Goal: Information Seeking & Learning: Learn about a topic

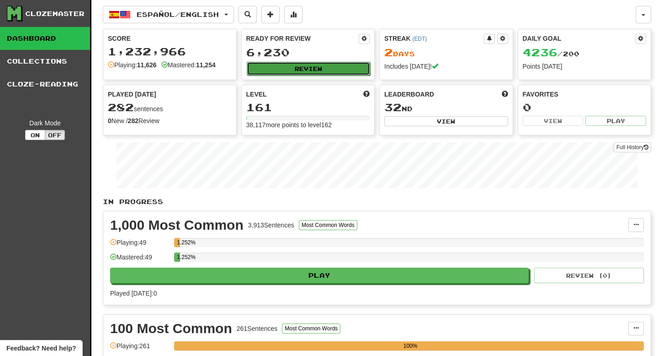
click at [287, 65] on button "Review" at bounding box center [309, 69] width 124 height 14
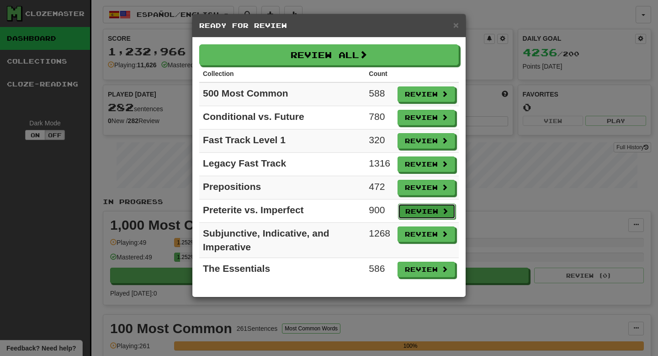
click at [427, 211] on button "Review" at bounding box center [427, 211] width 58 height 16
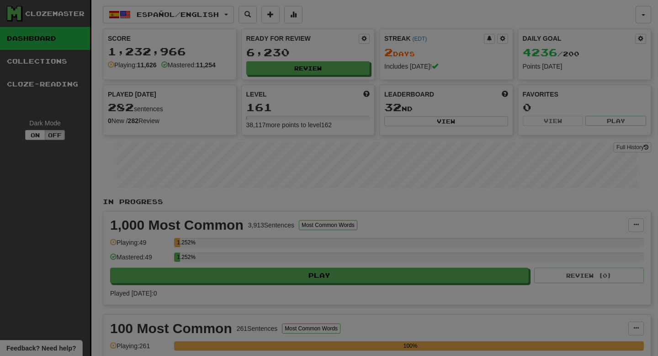
select select "**"
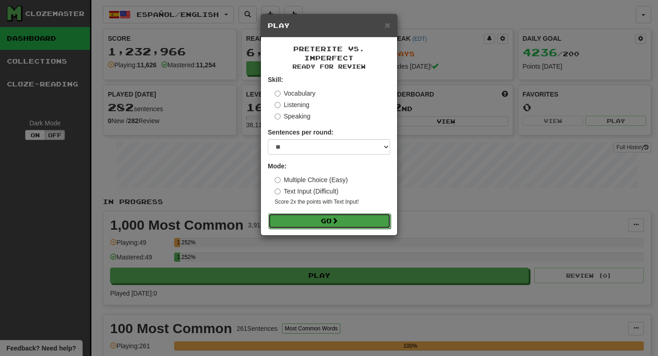
click at [368, 213] on button "Go" at bounding box center [329, 221] width 122 height 16
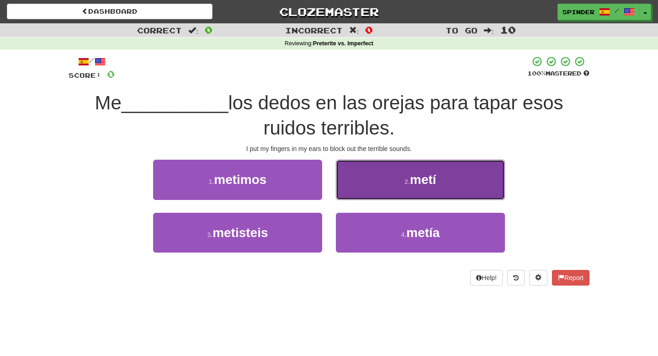
click at [381, 192] on button "2 . metí" at bounding box center [420, 179] width 169 height 40
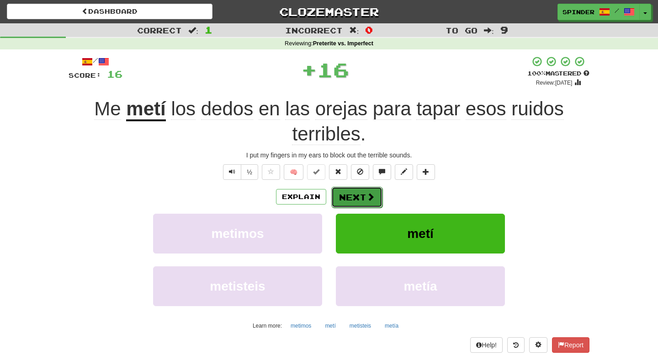
click at [359, 206] on button "Next" at bounding box center [356, 196] width 51 height 21
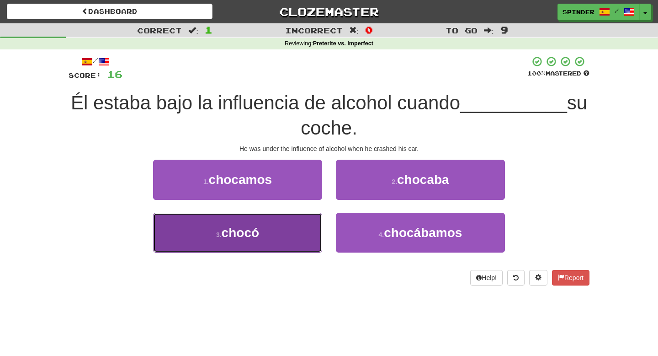
click at [299, 229] on button "3 . chocó" at bounding box center [237, 233] width 169 height 40
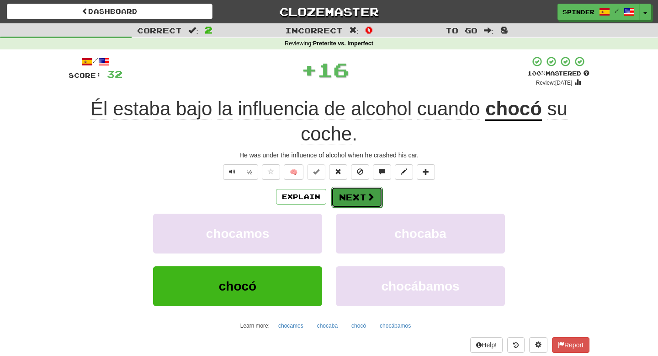
click at [369, 200] on span at bounding box center [371, 196] width 8 height 8
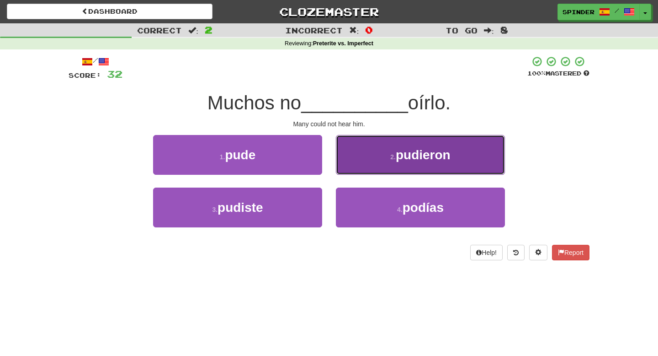
click at [368, 161] on button "2 . pudieron" at bounding box center [420, 155] width 169 height 40
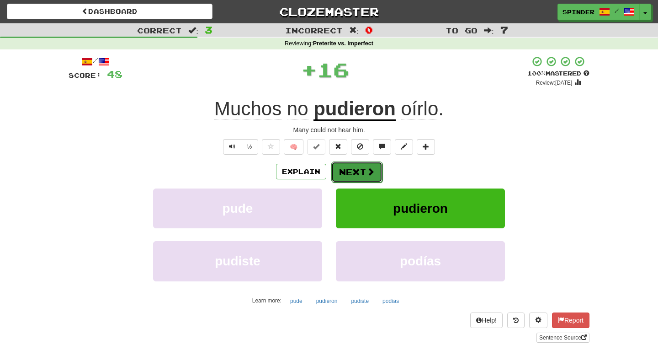
click at [361, 171] on button "Next" at bounding box center [356, 171] width 51 height 21
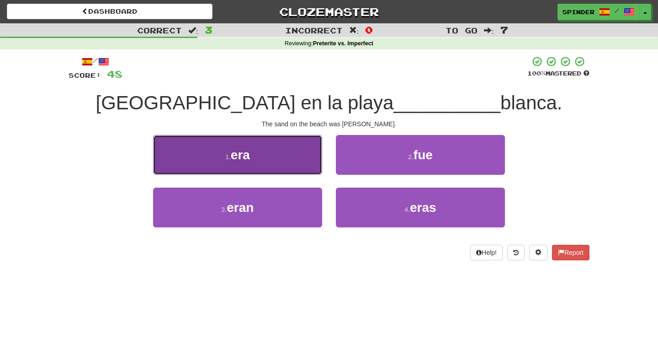
click at [306, 163] on button "1 . era" at bounding box center [237, 155] width 169 height 40
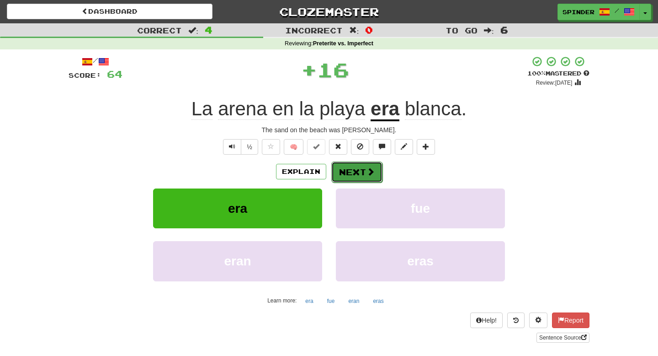
click at [351, 168] on button "Next" at bounding box center [356, 171] width 51 height 21
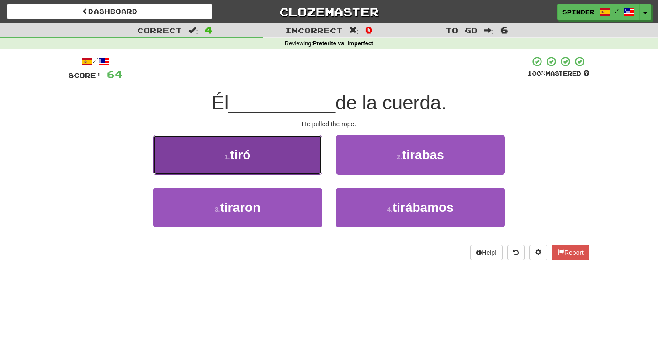
click at [315, 166] on button "1 . tiró" at bounding box center [237, 155] width 169 height 40
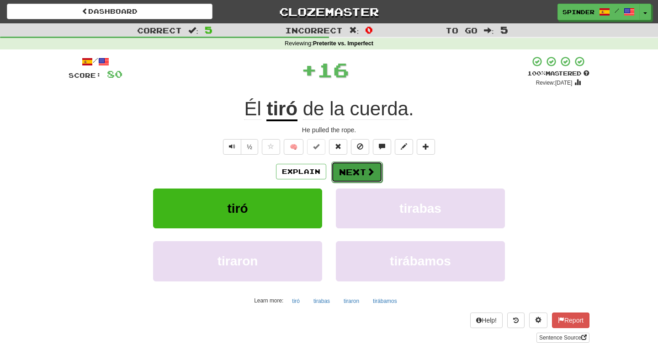
click at [350, 168] on button "Next" at bounding box center [356, 171] width 51 height 21
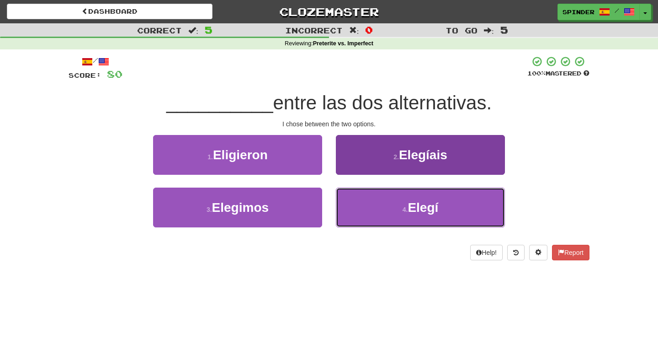
click at [350, 199] on button "4 . Elegí" at bounding box center [420, 207] width 169 height 40
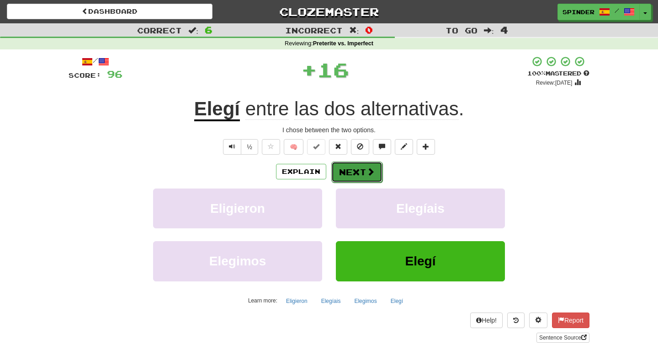
click at [346, 161] on button "Next" at bounding box center [356, 171] width 51 height 21
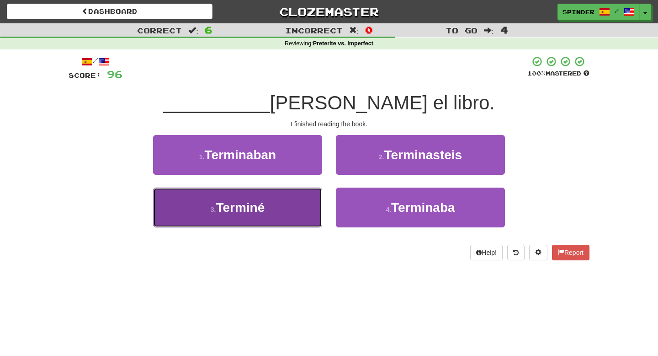
click at [290, 200] on button "3 . Terminé" at bounding box center [237, 207] width 169 height 40
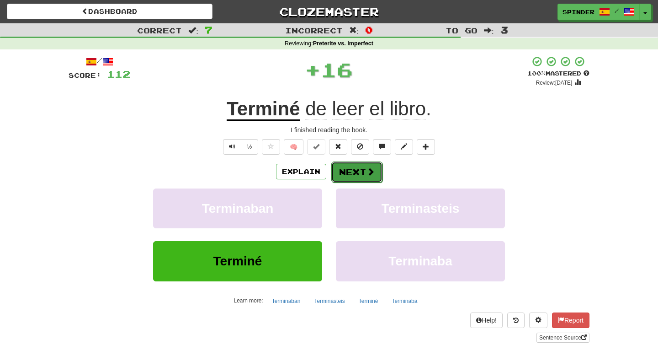
click at [344, 176] on button "Next" at bounding box center [356, 171] width 51 height 21
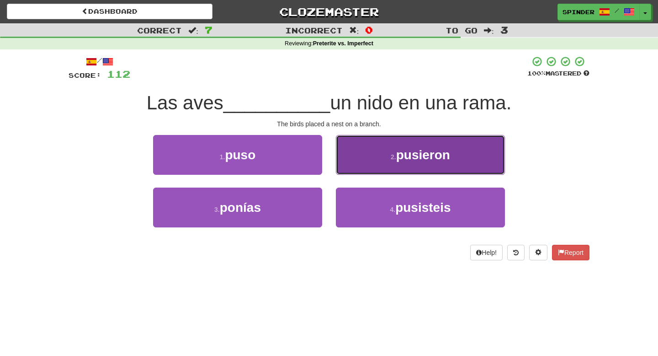
click at [357, 165] on button "2 . pusieron" at bounding box center [420, 155] width 169 height 40
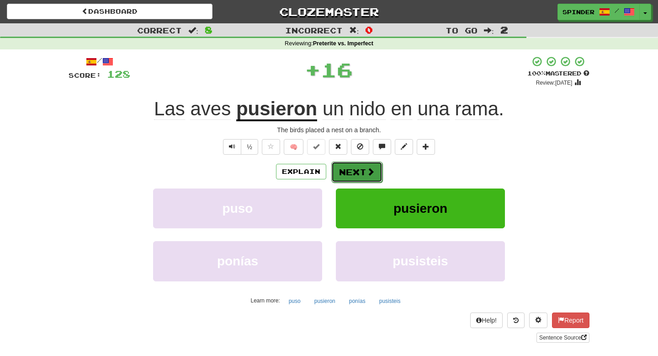
click at [352, 168] on button "Next" at bounding box center [356, 171] width 51 height 21
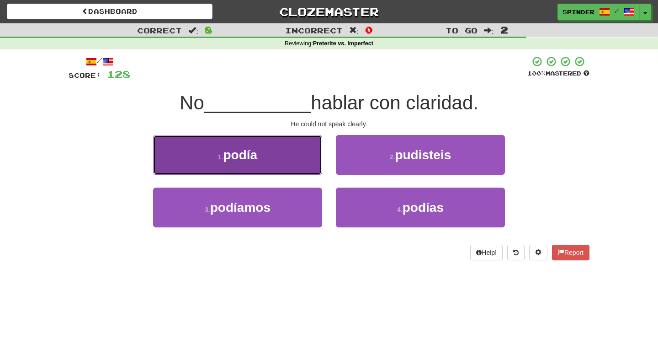
click at [319, 164] on button "1 . podía" at bounding box center [237, 155] width 169 height 40
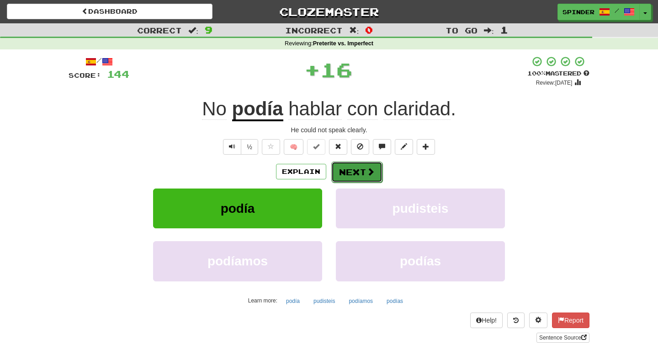
click at [355, 171] on button "Next" at bounding box center [356, 171] width 51 height 21
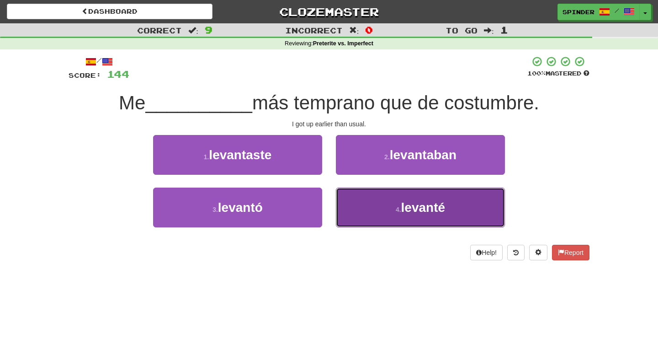
click at [371, 200] on button "4 . levanté" at bounding box center [420, 207] width 169 height 40
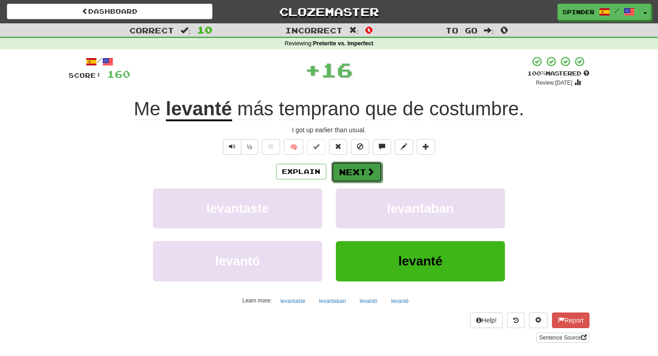
click at [365, 167] on button "Next" at bounding box center [356, 171] width 51 height 21
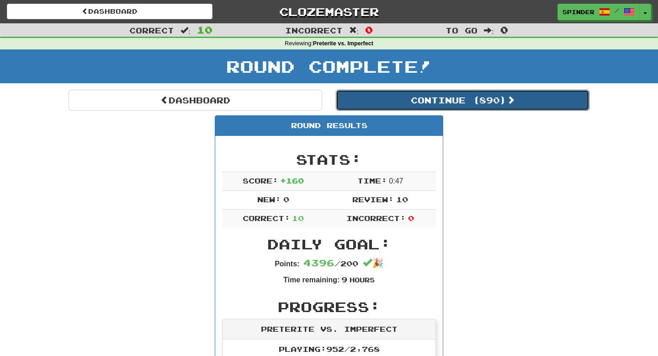
click at [428, 97] on button "Continue ( 890 )" at bounding box center [463, 100] width 254 height 21
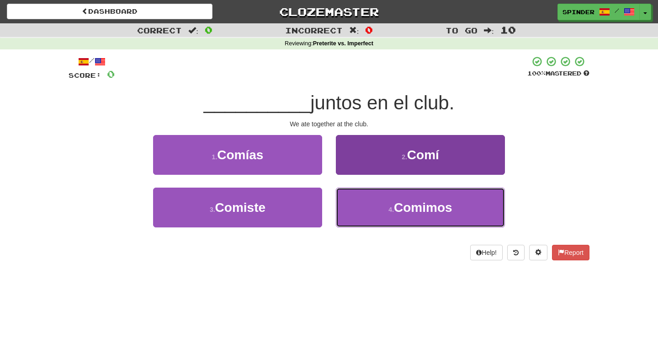
click at [386, 212] on button "4 . Comimos" at bounding box center [420, 207] width 169 height 40
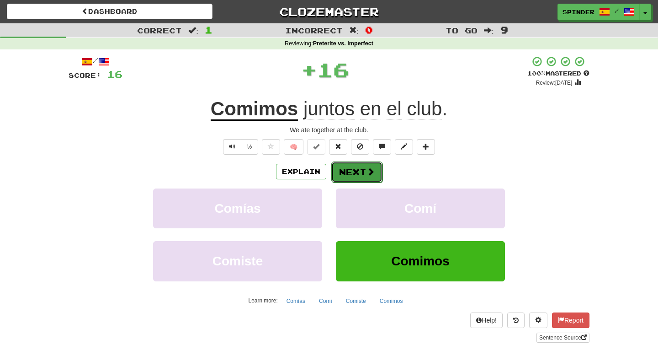
click at [359, 173] on button "Next" at bounding box center [356, 171] width 51 height 21
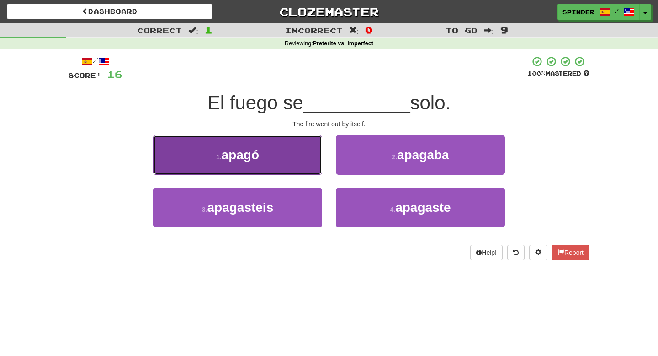
click at [294, 154] on button "1 . apagó" at bounding box center [237, 155] width 169 height 40
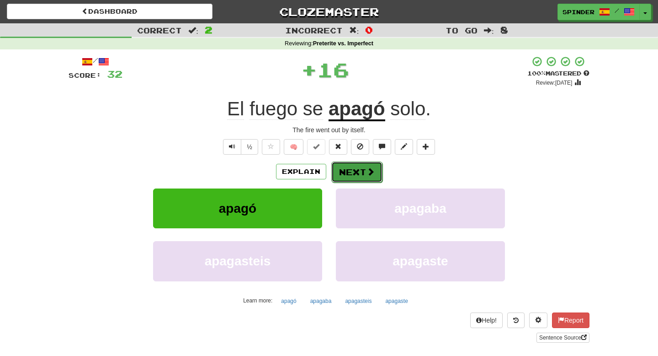
click at [356, 168] on button "Next" at bounding box center [356, 171] width 51 height 21
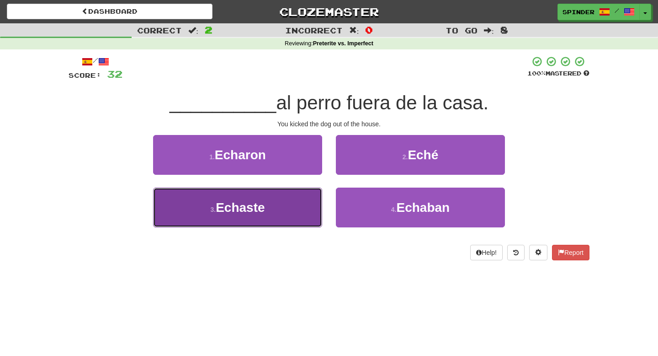
click at [316, 201] on button "3 . Echaste" at bounding box center [237, 207] width 169 height 40
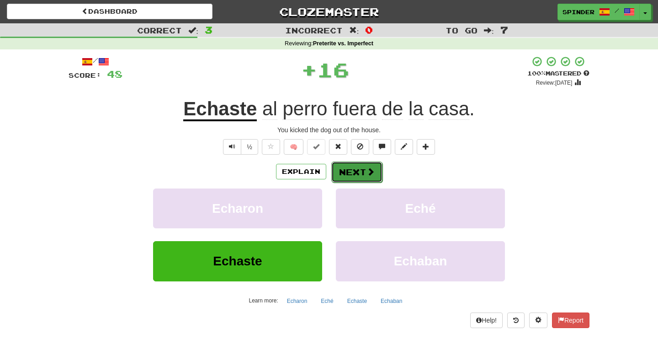
click at [350, 169] on button "Next" at bounding box center [356, 171] width 51 height 21
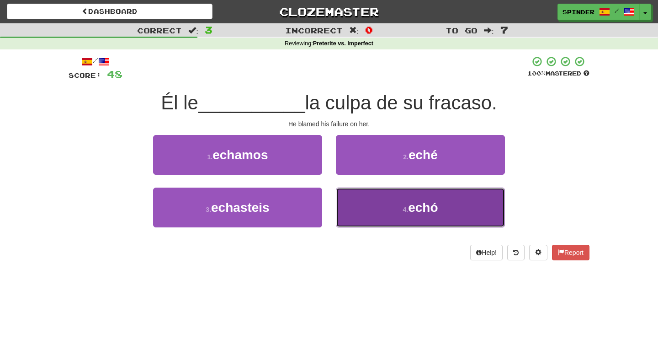
click at [352, 194] on button "4 . echó" at bounding box center [420, 207] width 169 height 40
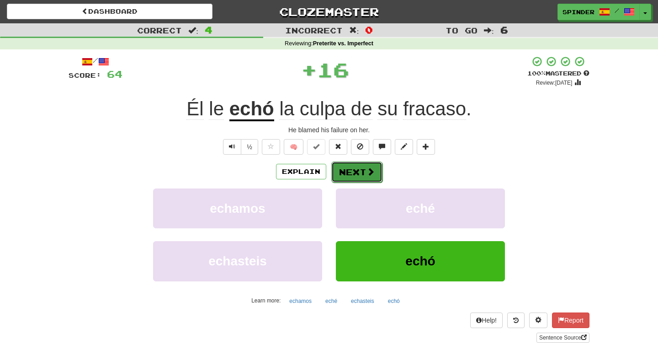
click at [352, 171] on button "Next" at bounding box center [356, 171] width 51 height 21
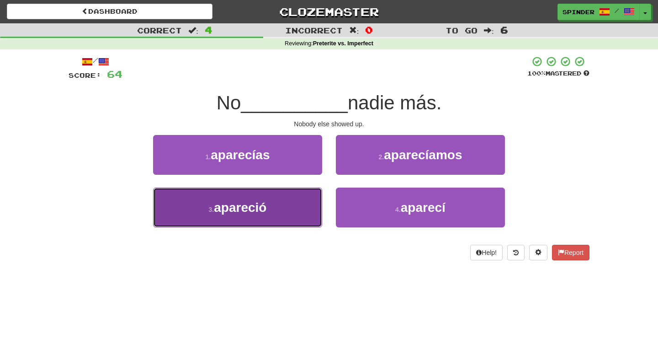
click at [314, 218] on button "3 . apareció" at bounding box center [237, 207] width 169 height 40
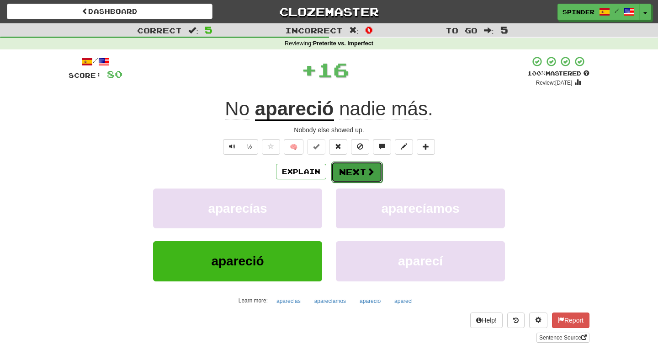
click at [351, 173] on button "Next" at bounding box center [356, 171] width 51 height 21
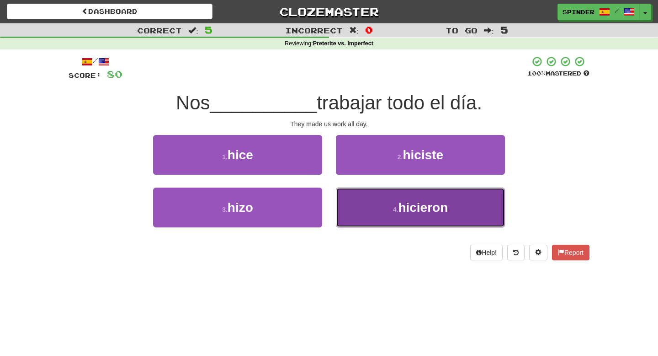
click at [349, 210] on button "4 . hicieron" at bounding box center [420, 207] width 169 height 40
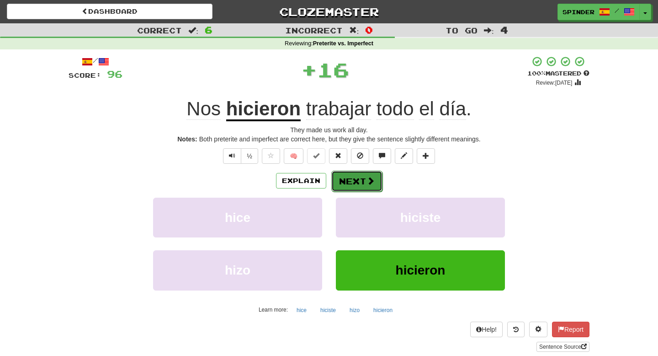
click at [352, 179] on button "Next" at bounding box center [356, 180] width 51 height 21
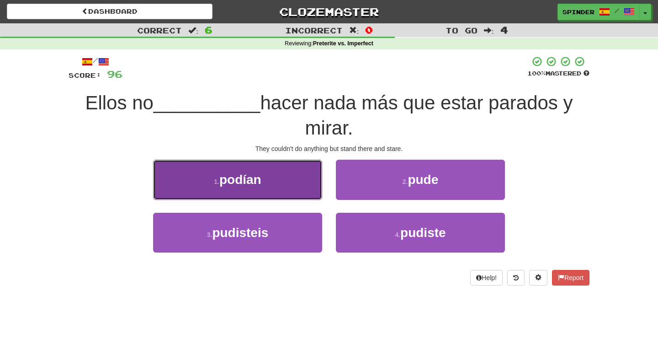
click at [318, 193] on button "1 . podían" at bounding box center [237, 179] width 169 height 40
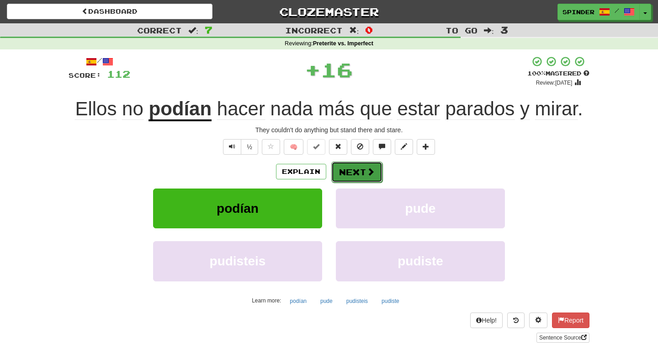
click at [350, 176] on button "Next" at bounding box center [356, 171] width 51 height 21
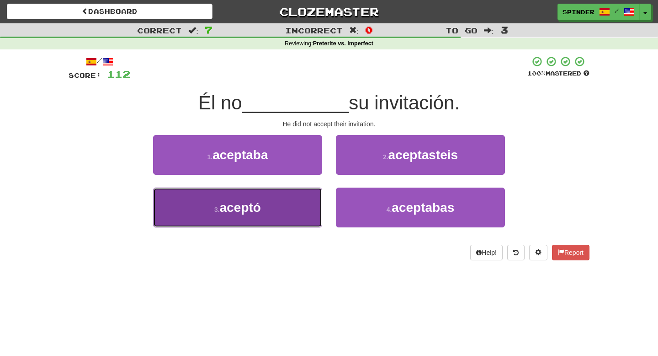
click at [295, 203] on button "3 . aceptó" at bounding box center [237, 207] width 169 height 40
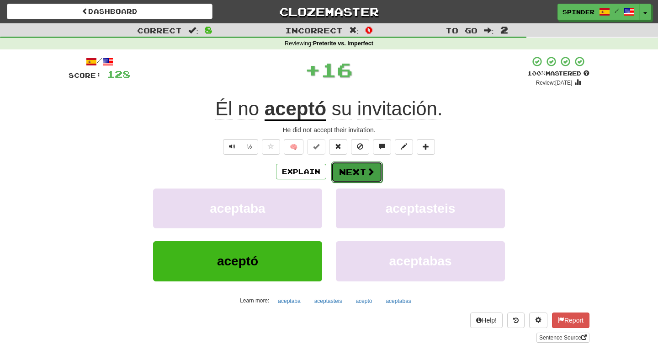
click at [346, 168] on button "Next" at bounding box center [356, 171] width 51 height 21
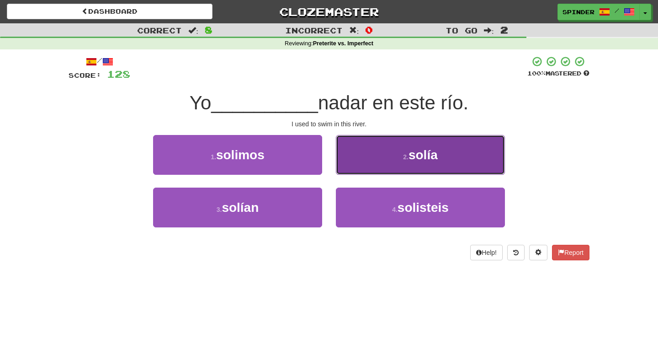
click at [348, 165] on button "2 . solía" at bounding box center [420, 155] width 169 height 40
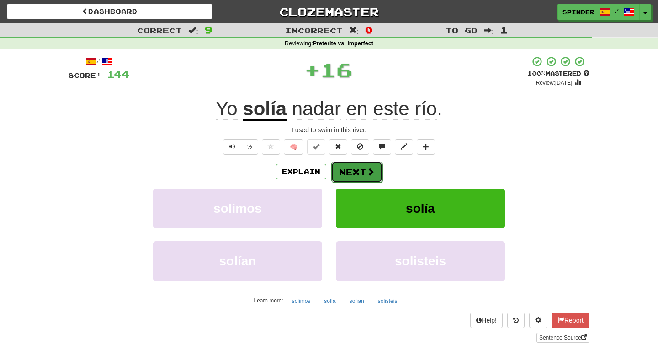
click at [346, 172] on button "Next" at bounding box center [356, 171] width 51 height 21
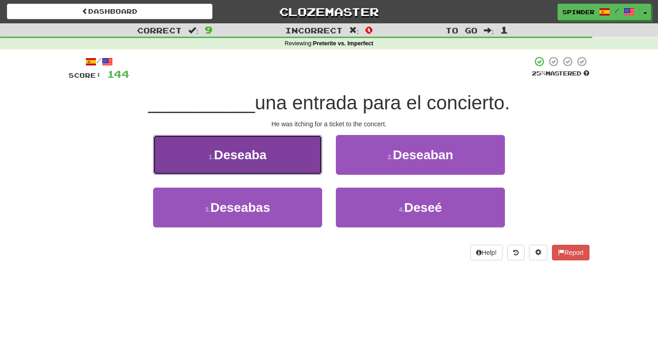
click at [303, 165] on button "1 . Deseaba" at bounding box center [237, 155] width 169 height 40
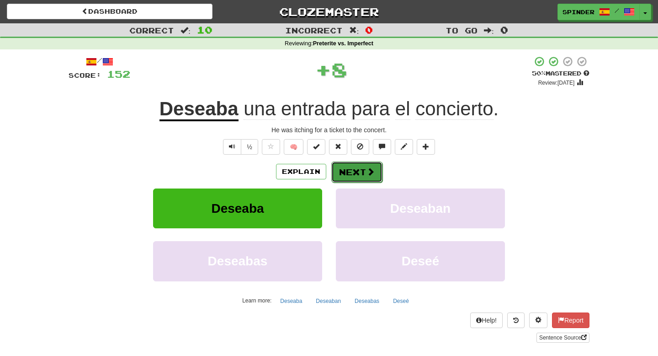
click at [346, 173] on button "Next" at bounding box center [356, 171] width 51 height 21
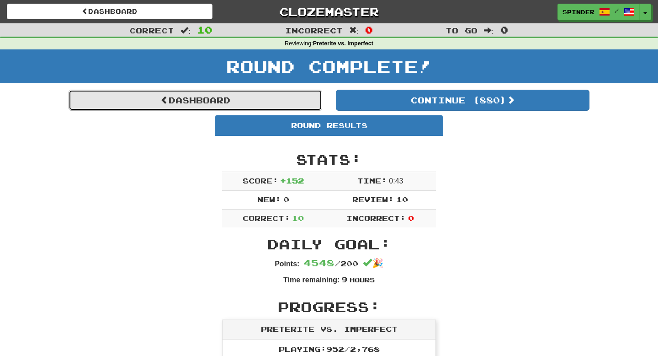
click at [226, 103] on link "Dashboard" at bounding box center [196, 100] width 254 height 21
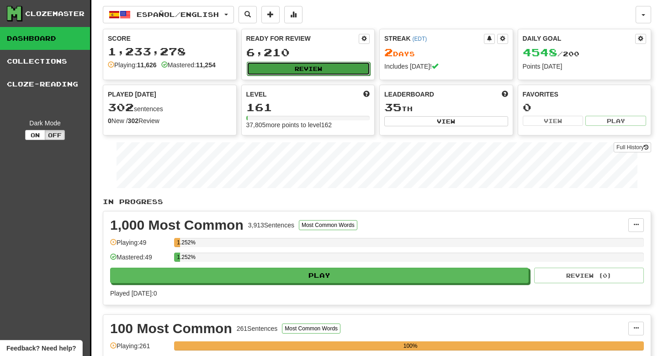
click at [321, 70] on button "Review" at bounding box center [309, 69] width 124 height 14
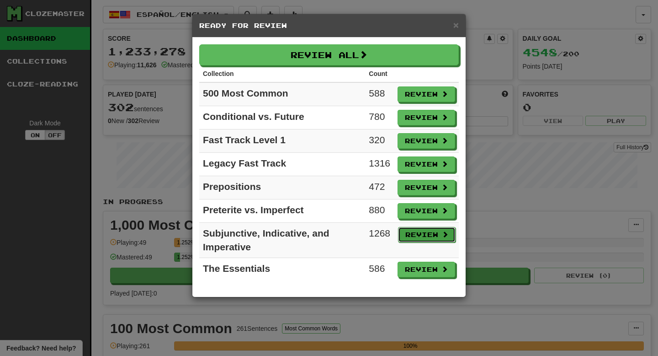
click at [411, 237] on button "Review" at bounding box center [427, 235] width 58 height 16
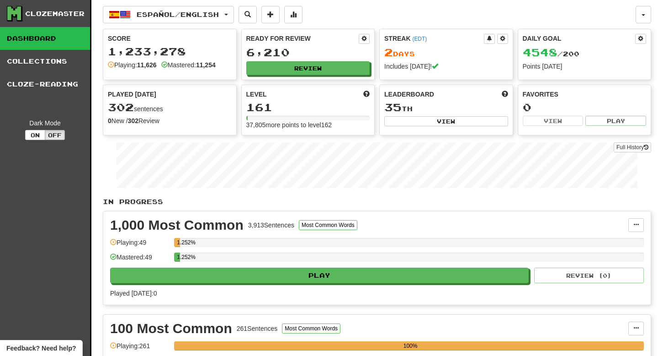
select select "**"
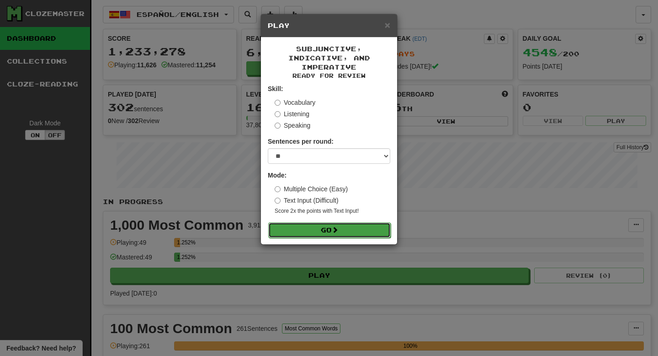
click at [356, 230] on button "Go" at bounding box center [329, 230] width 122 height 16
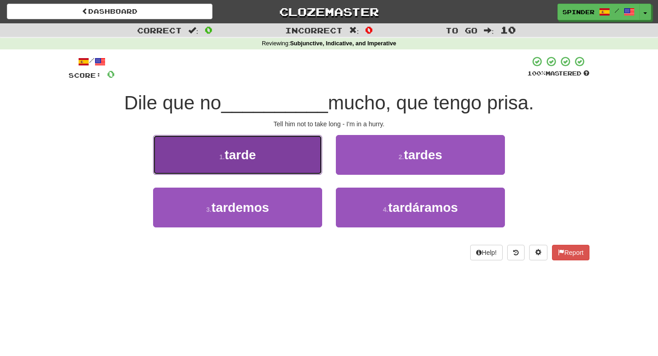
click at [295, 152] on button "1 . tarde" at bounding box center [237, 155] width 169 height 40
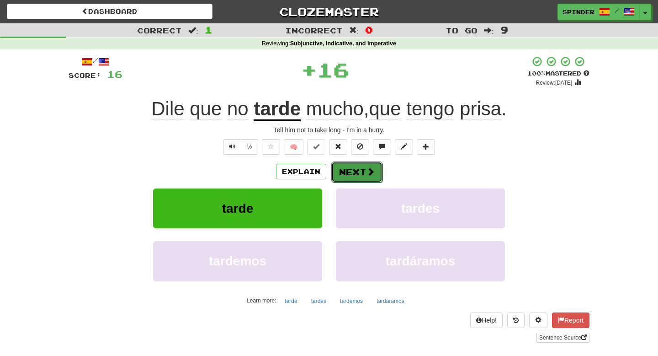
click at [362, 165] on button "Next" at bounding box center [356, 171] width 51 height 21
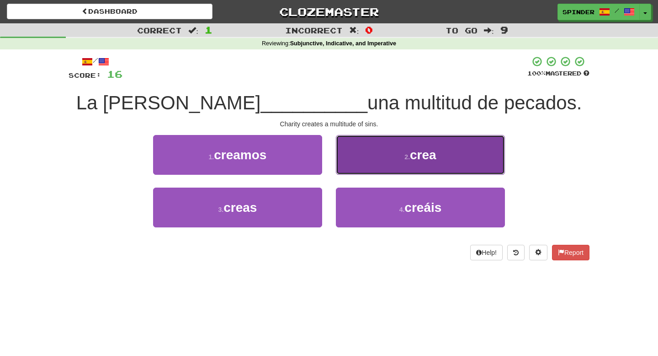
click at [362, 165] on button "2 . crea" at bounding box center [420, 155] width 169 height 40
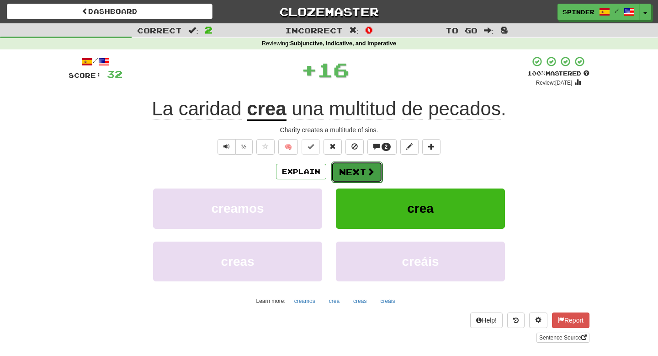
click at [355, 172] on button "Next" at bounding box center [356, 171] width 51 height 21
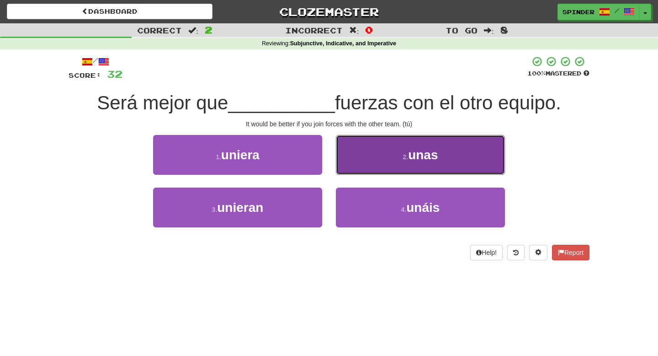
click at [358, 171] on button "2 . unas" at bounding box center [420, 155] width 169 height 40
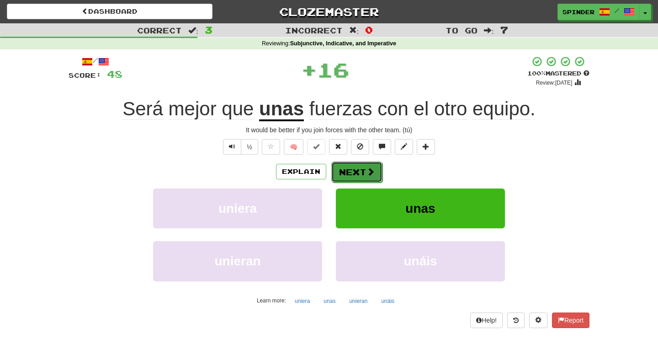
click at [355, 179] on button "Next" at bounding box center [356, 171] width 51 height 21
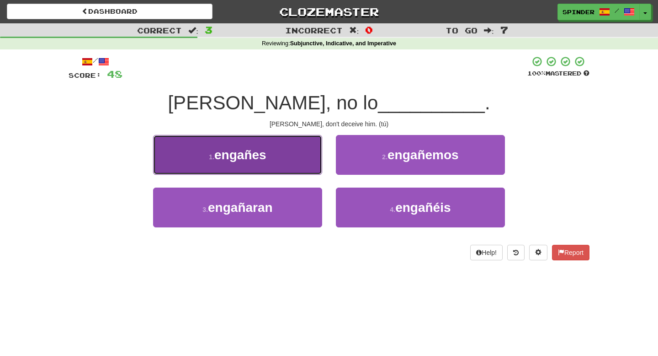
click at [308, 162] on button "1 . engañes" at bounding box center [237, 155] width 169 height 40
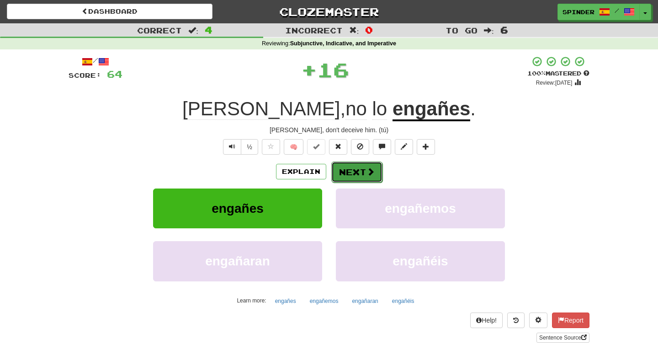
click at [362, 172] on button "Next" at bounding box center [356, 171] width 51 height 21
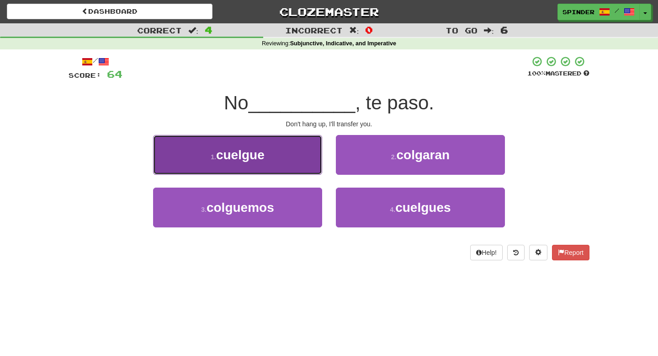
click at [301, 162] on button "1 . cuelgue" at bounding box center [237, 155] width 169 height 40
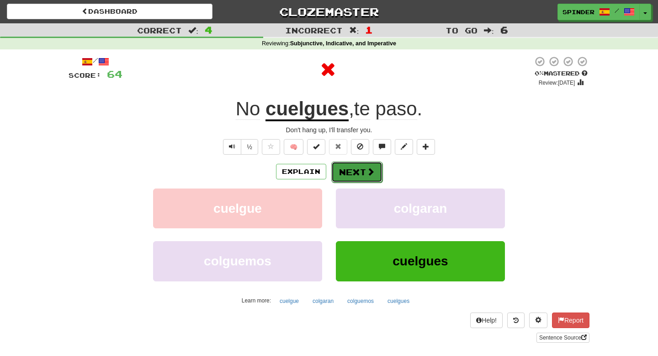
click at [346, 167] on button "Next" at bounding box center [356, 171] width 51 height 21
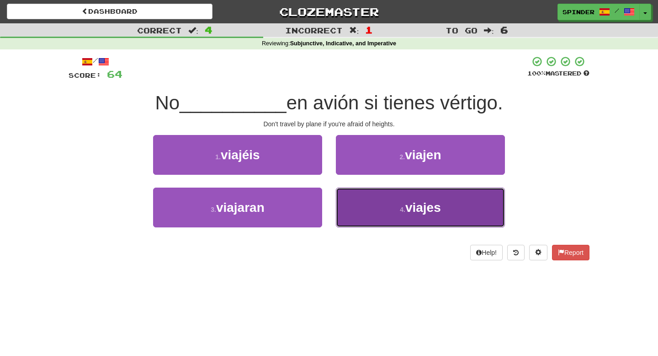
click at [351, 200] on button "4 . viajes" at bounding box center [420, 207] width 169 height 40
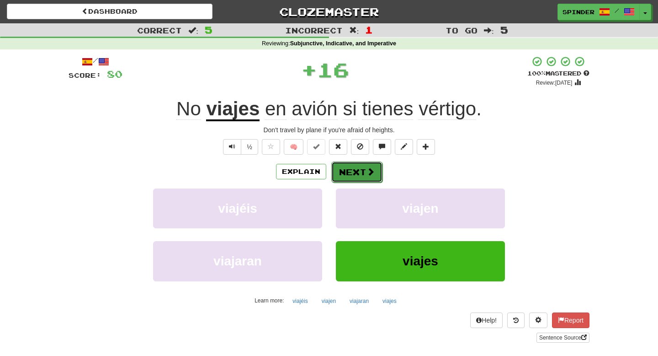
click at [354, 175] on button "Next" at bounding box center [356, 171] width 51 height 21
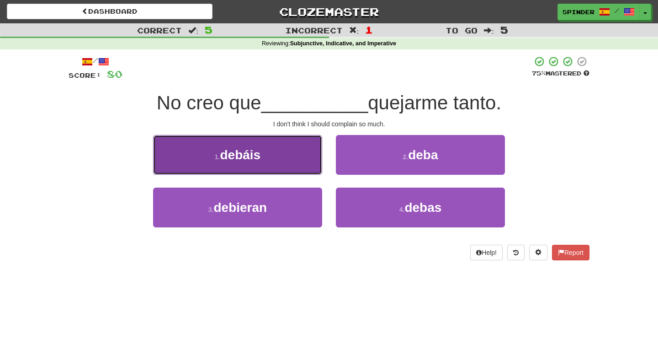
click at [301, 168] on button "1 . debáis" at bounding box center [237, 155] width 169 height 40
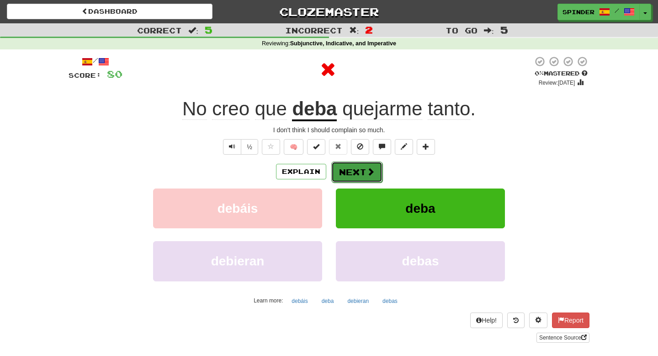
click at [348, 171] on button "Next" at bounding box center [356, 171] width 51 height 21
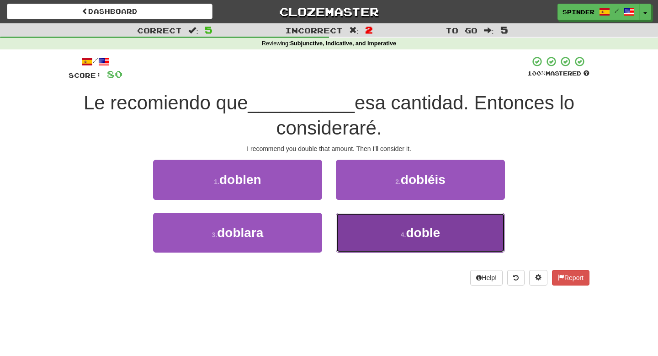
click at [367, 223] on button "4 . doble" at bounding box center [420, 233] width 169 height 40
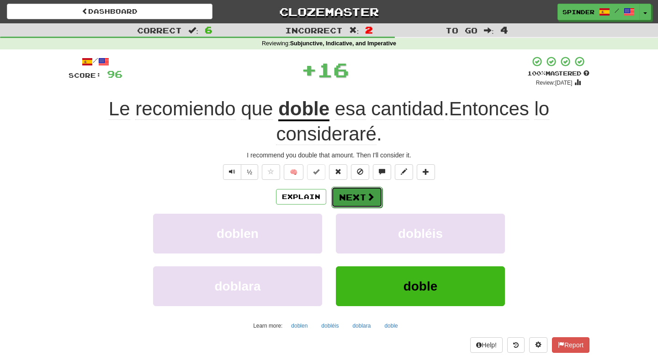
click at [365, 197] on button "Next" at bounding box center [356, 196] width 51 height 21
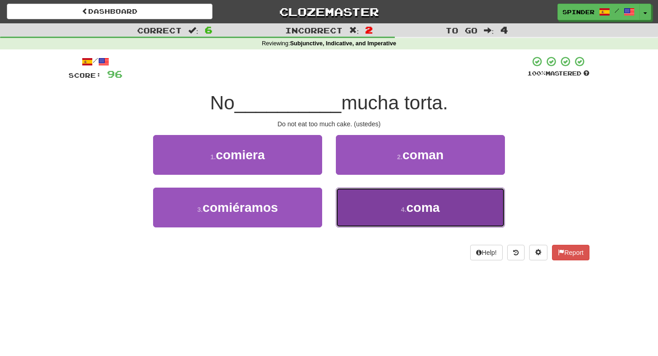
click at [366, 202] on button "4 . coma" at bounding box center [420, 207] width 169 height 40
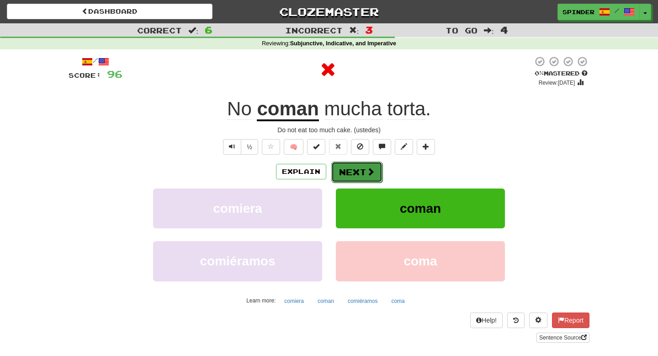
click at [365, 175] on button "Next" at bounding box center [356, 171] width 51 height 21
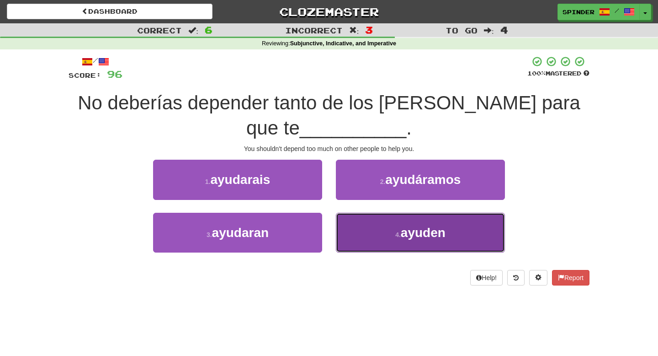
click at [400, 221] on button "4 . ayuden" at bounding box center [420, 233] width 169 height 40
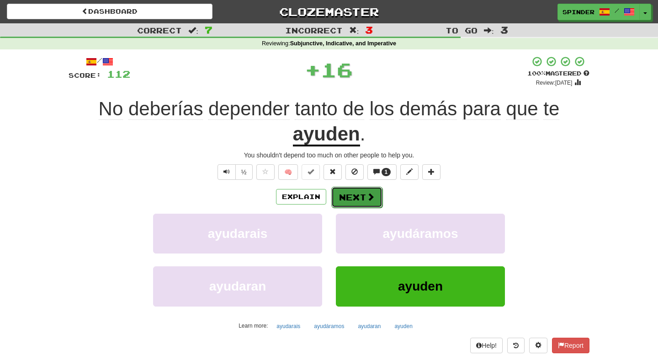
click at [375, 201] on button "Next" at bounding box center [356, 196] width 51 height 21
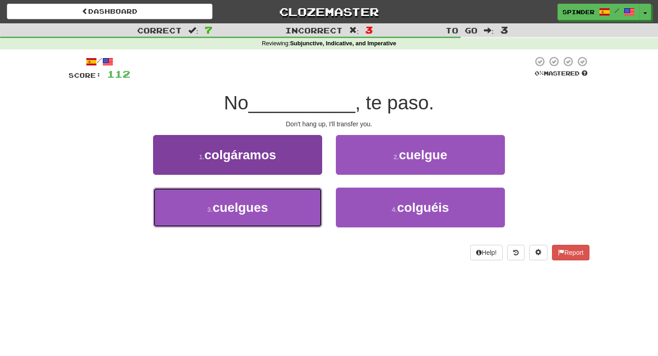
click at [302, 202] on button "3 . cuelgues" at bounding box center [237, 207] width 169 height 40
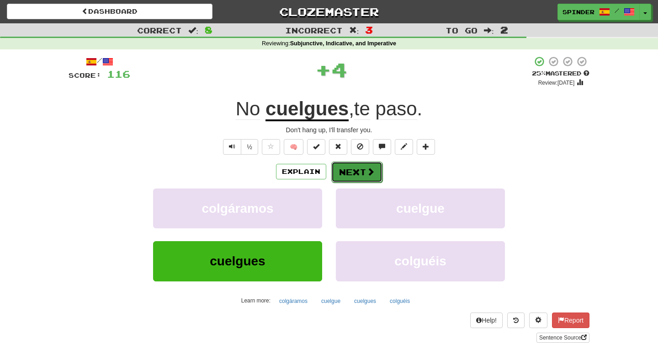
click at [363, 175] on button "Next" at bounding box center [356, 171] width 51 height 21
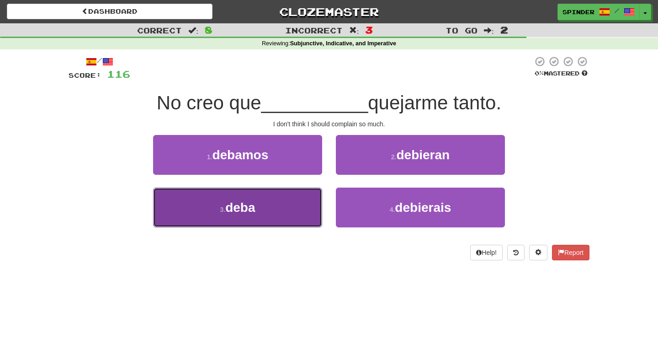
click at [299, 203] on button "3 . deba" at bounding box center [237, 207] width 169 height 40
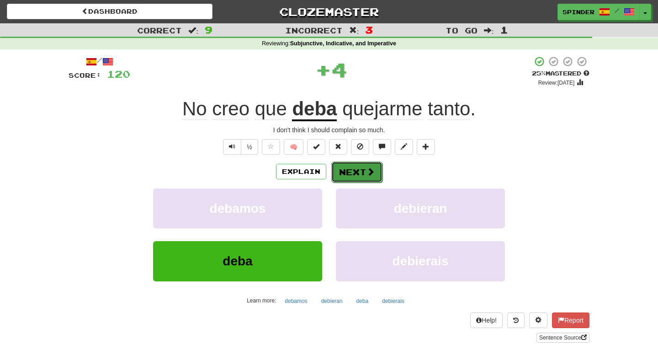
click at [372, 177] on button "Next" at bounding box center [356, 171] width 51 height 21
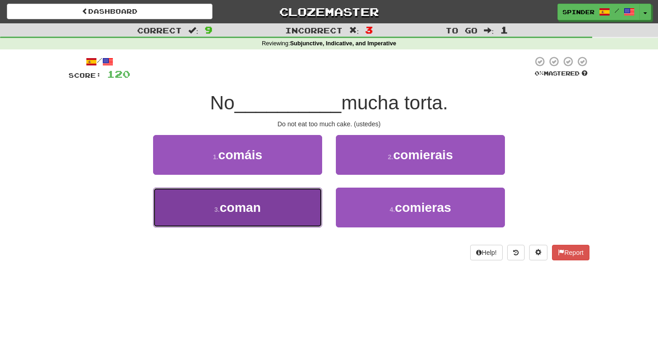
click at [305, 197] on button "3 . coman" at bounding box center [237, 207] width 169 height 40
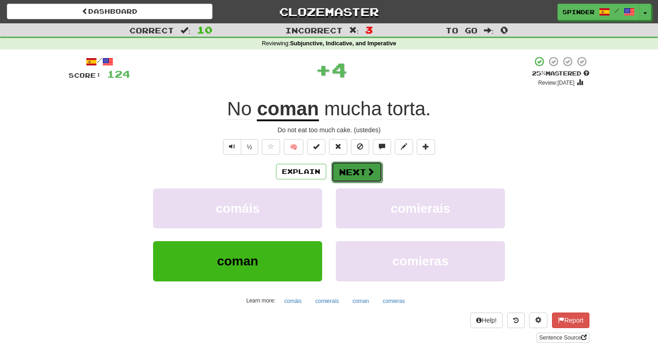
click at [352, 180] on button "Next" at bounding box center [356, 171] width 51 height 21
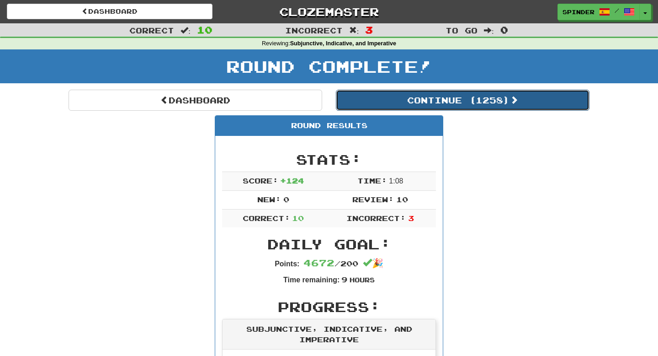
click at [446, 98] on button "Continue ( 1258 )" at bounding box center [463, 100] width 254 height 21
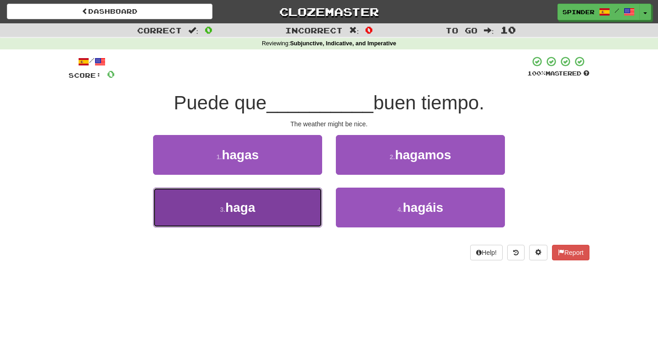
click at [310, 210] on button "3 . haga" at bounding box center [237, 207] width 169 height 40
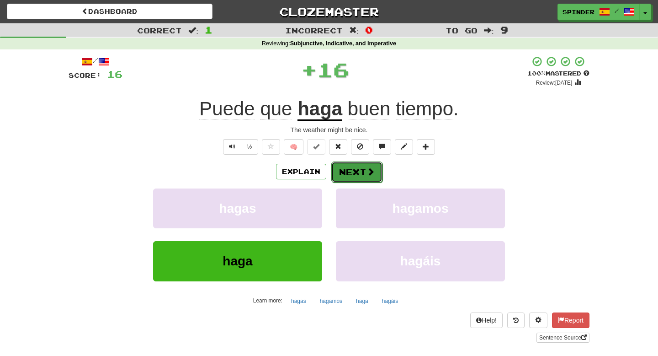
click at [359, 171] on button "Next" at bounding box center [356, 171] width 51 height 21
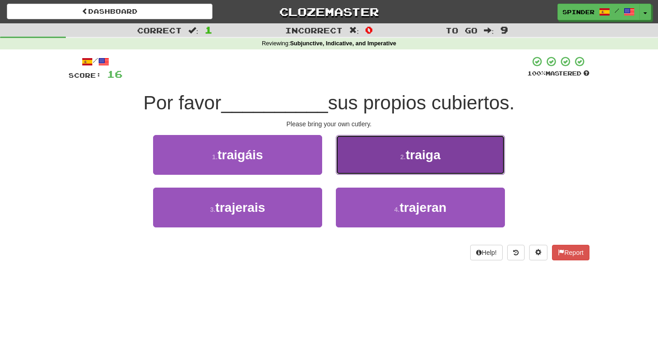
click at [360, 161] on button "2 . traiga" at bounding box center [420, 155] width 169 height 40
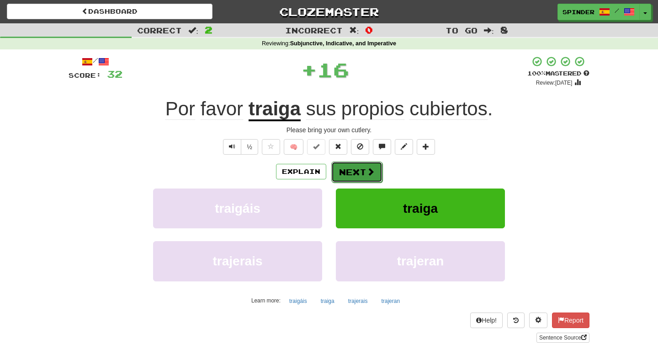
click at [353, 169] on button "Next" at bounding box center [356, 171] width 51 height 21
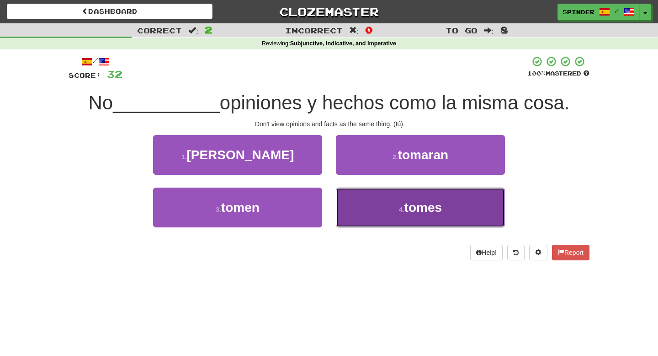
click at [357, 200] on button "4 . tomes" at bounding box center [420, 207] width 169 height 40
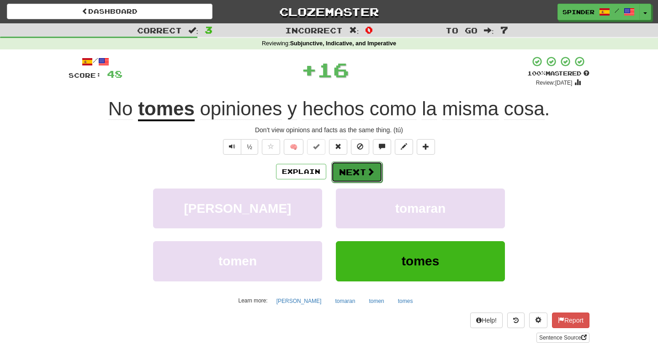
click at [354, 177] on button "Next" at bounding box center [356, 171] width 51 height 21
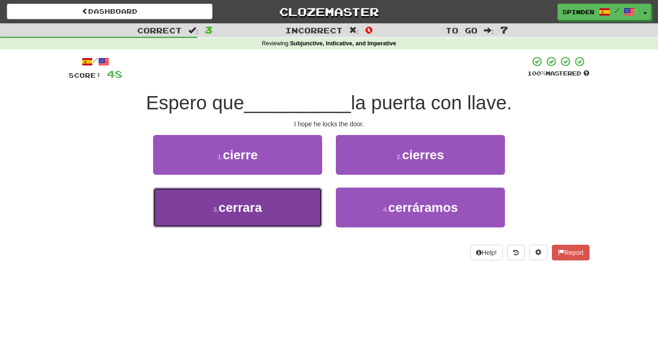
click at [297, 204] on button "3 . cerrara" at bounding box center [237, 207] width 169 height 40
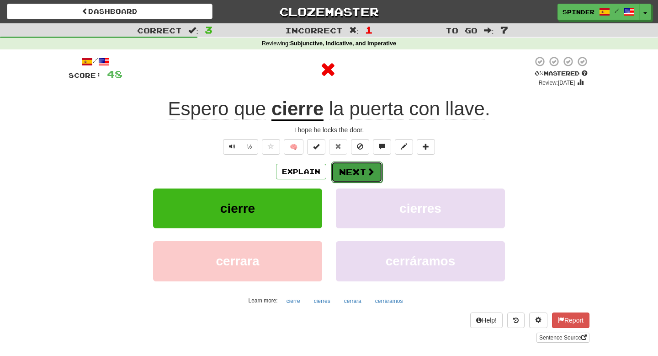
click at [352, 174] on button "Next" at bounding box center [356, 171] width 51 height 21
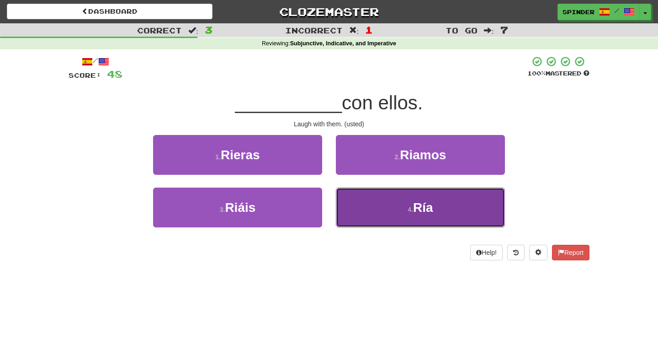
click at [356, 207] on button "4 . Ría" at bounding box center [420, 207] width 169 height 40
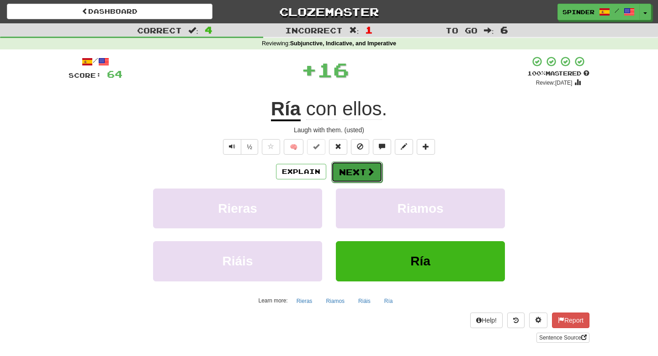
click at [356, 172] on button "Next" at bounding box center [356, 171] width 51 height 21
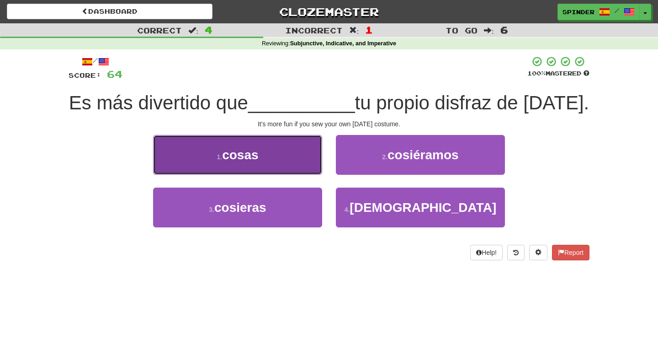
click at [312, 175] on button "1 . cosas" at bounding box center [237, 155] width 169 height 40
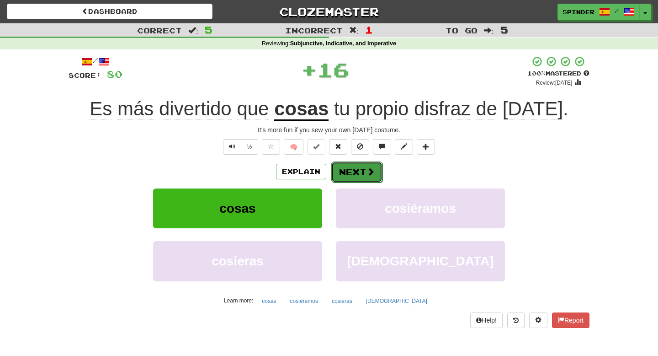
click at [347, 177] on button "Next" at bounding box center [356, 171] width 51 height 21
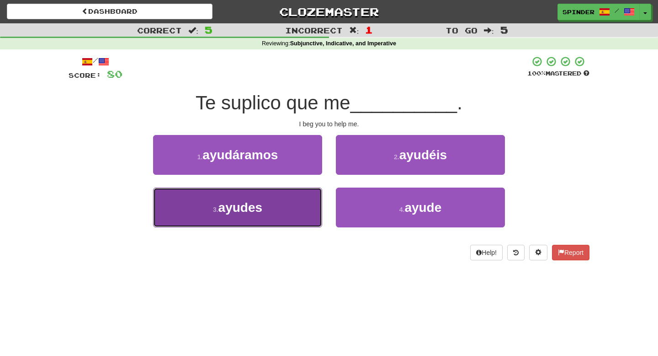
click at [295, 208] on button "3 . ayudes" at bounding box center [237, 207] width 169 height 40
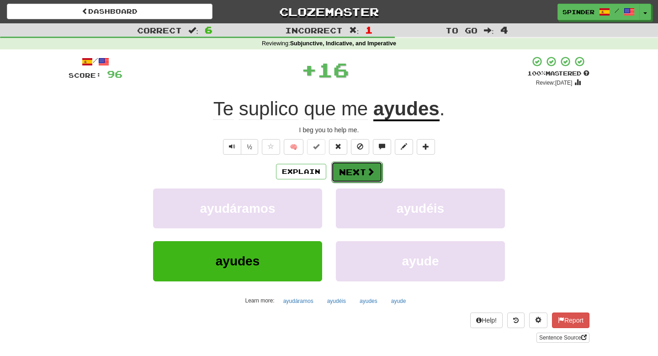
click at [356, 173] on button "Next" at bounding box center [356, 171] width 51 height 21
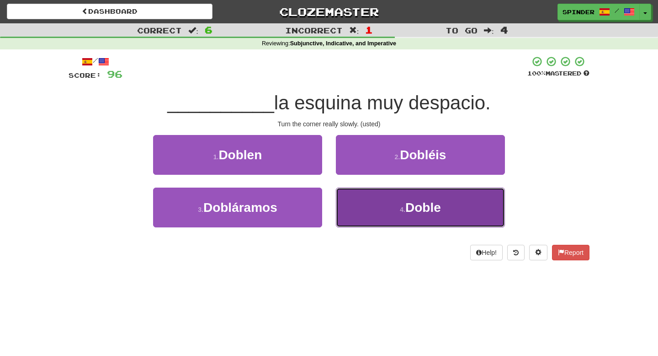
click at [355, 200] on button "4 . Doble" at bounding box center [420, 207] width 169 height 40
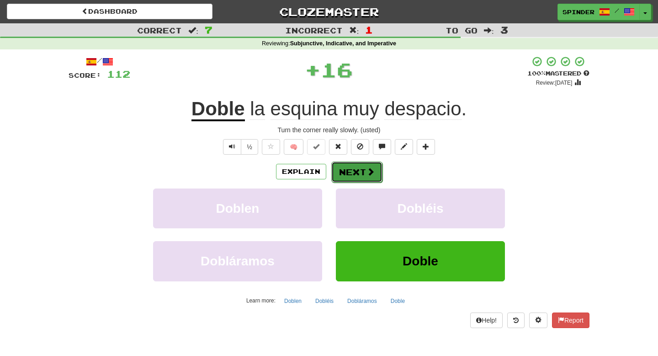
click at [354, 173] on button "Next" at bounding box center [356, 171] width 51 height 21
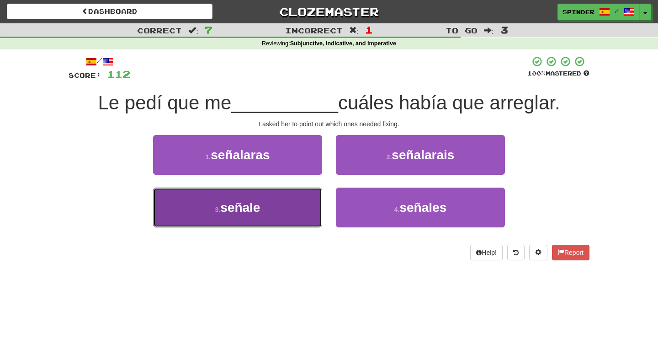
click at [296, 204] on button "3 . señale" at bounding box center [237, 207] width 169 height 40
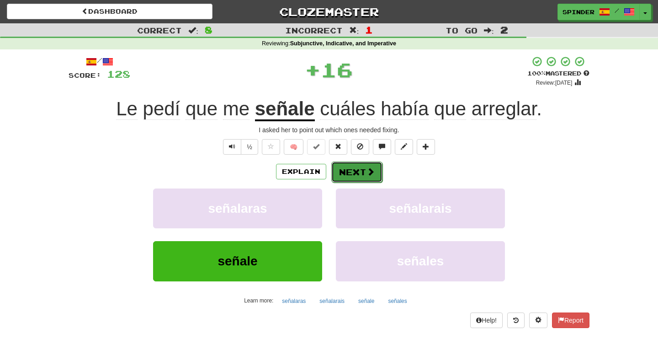
click at [341, 175] on button "Next" at bounding box center [356, 171] width 51 height 21
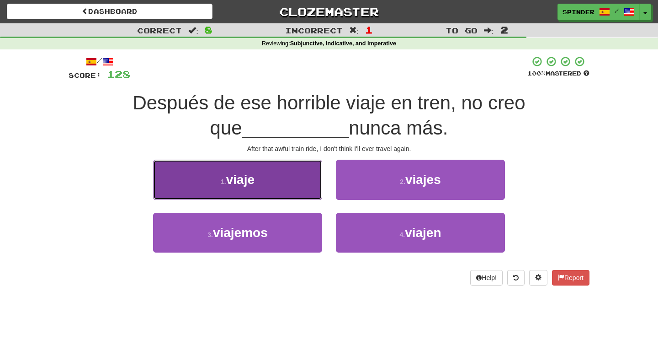
click at [303, 180] on button "1 . viaje" at bounding box center [237, 179] width 169 height 40
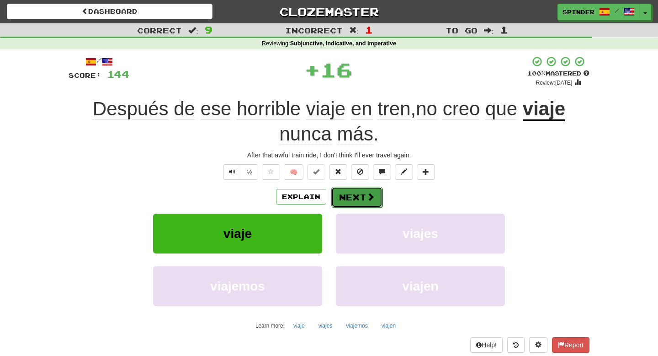
click at [345, 196] on button "Next" at bounding box center [356, 196] width 51 height 21
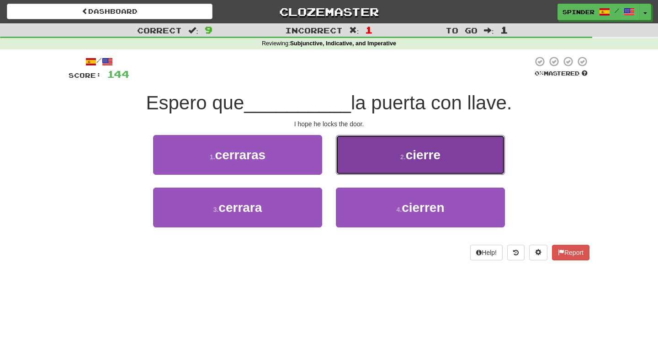
click at [374, 162] on button "2 . cierre" at bounding box center [420, 155] width 169 height 40
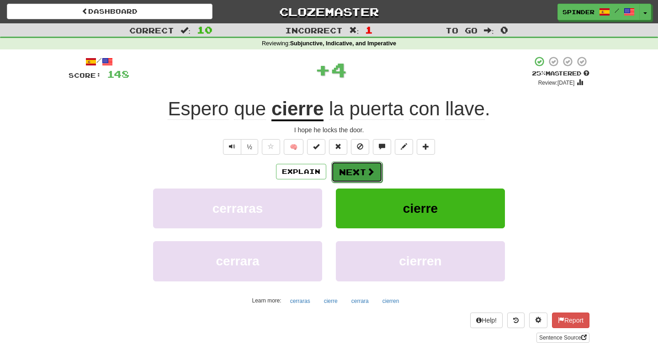
click at [373, 178] on button "Next" at bounding box center [356, 171] width 51 height 21
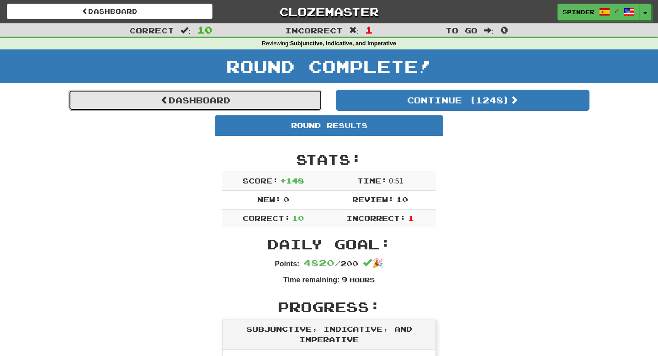
click at [229, 98] on link "Dashboard" at bounding box center [196, 100] width 254 height 21
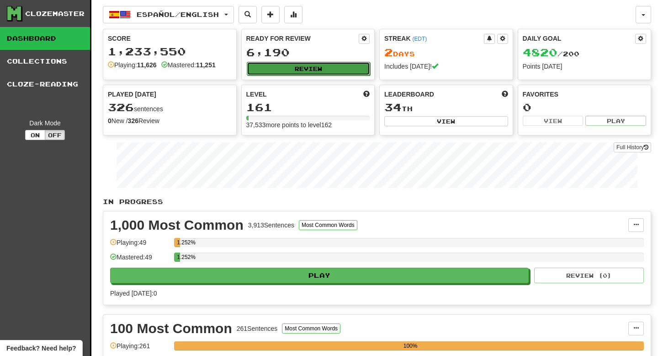
click at [293, 64] on button "Review" at bounding box center [309, 69] width 124 height 14
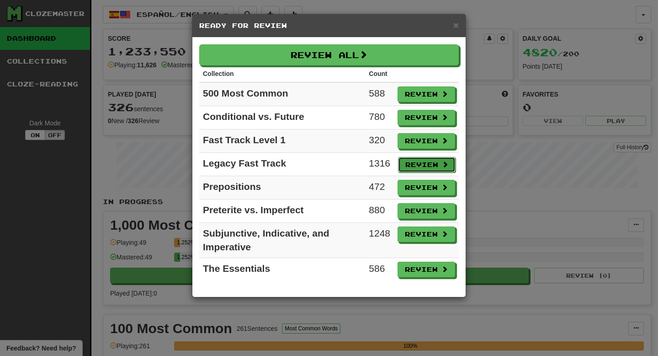
click at [436, 164] on button "Review" at bounding box center [427, 165] width 58 height 16
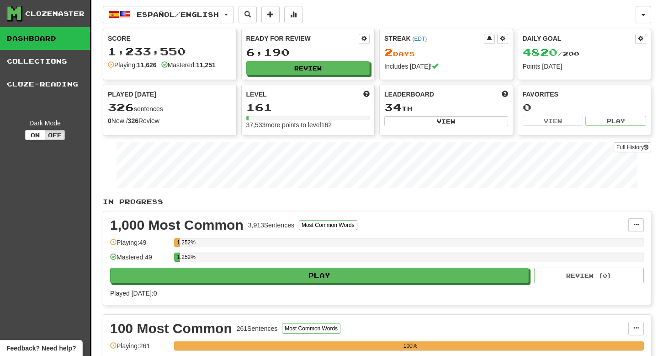
select select "**"
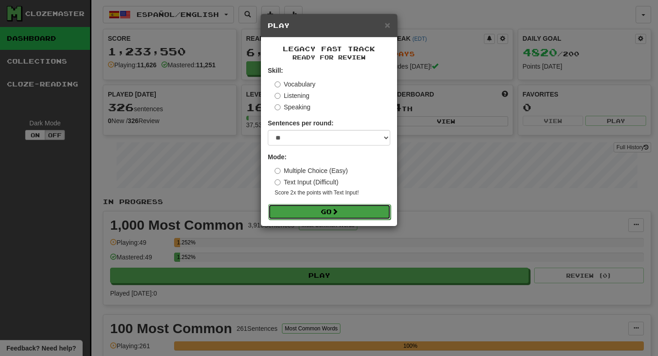
click at [318, 206] on button "Go" at bounding box center [329, 212] width 122 height 16
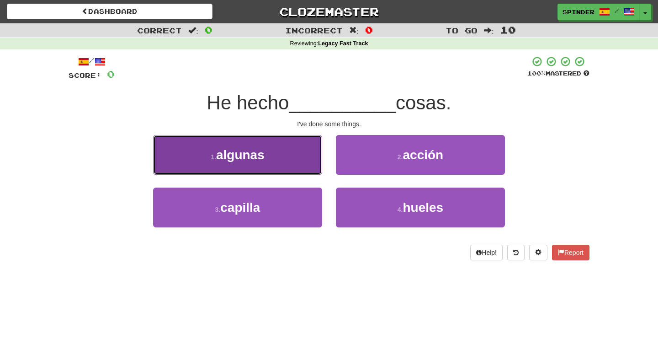
click at [292, 162] on button "1 . algunas" at bounding box center [237, 155] width 169 height 40
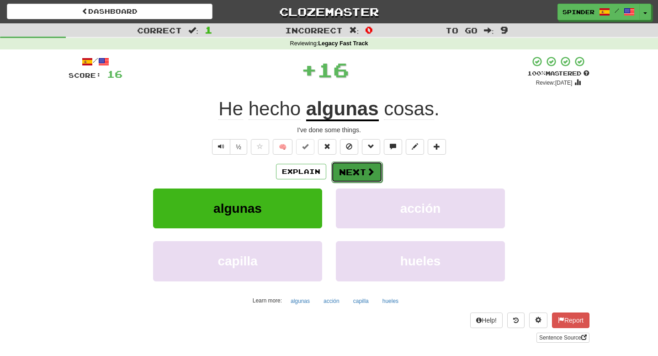
click at [344, 170] on button "Next" at bounding box center [356, 171] width 51 height 21
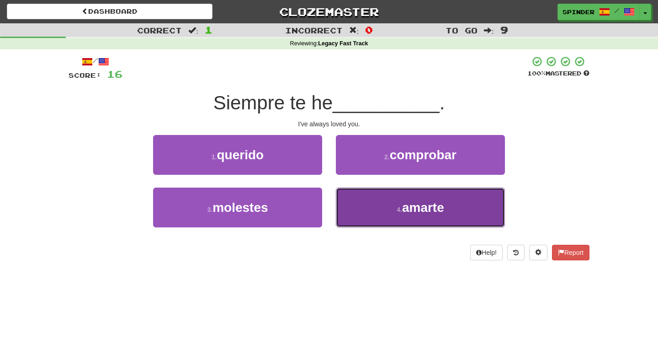
click at [369, 206] on button "4 . amarte" at bounding box center [420, 207] width 169 height 40
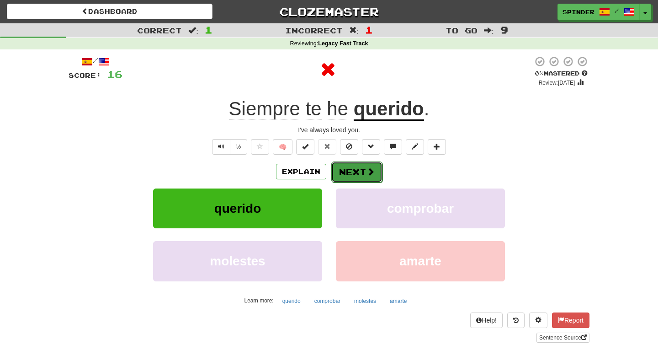
click at [355, 177] on button "Next" at bounding box center [356, 171] width 51 height 21
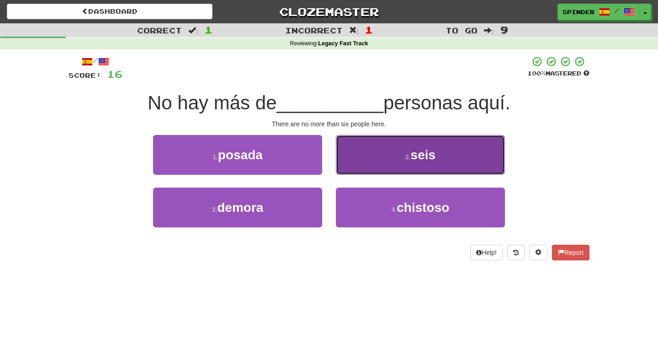
click at [360, 163] on button "2 . seis" at bounding box center [420, 155] width 169 height 40
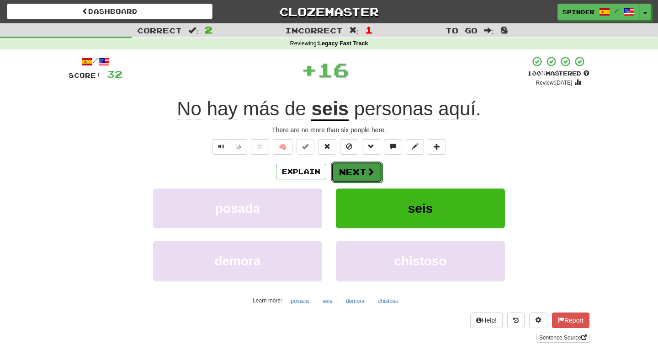
click at [357, 170] on button "Next" at bounding box center [356, 171] width 51 height 21
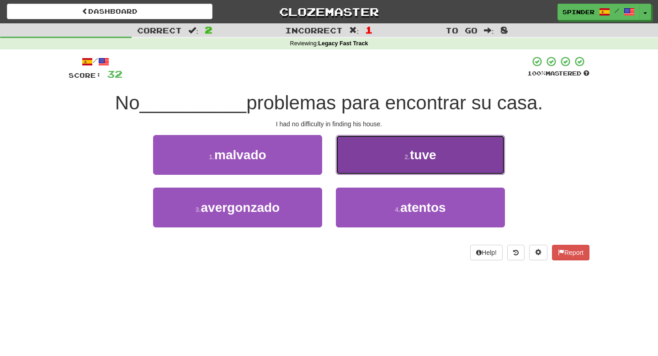
click at [364, 162] on button "2 . tuve" at bounding box center [420, 155] width 169 height 40
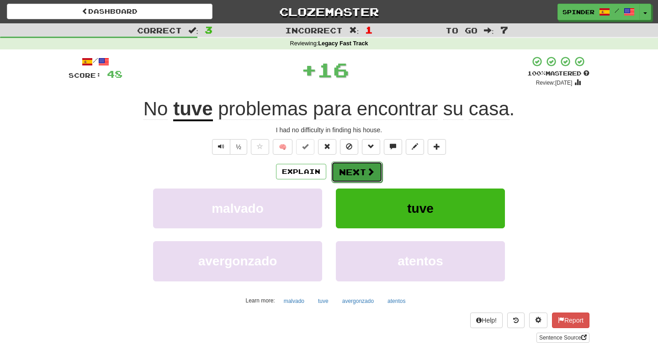
click at [358, 169] on button "Next" at bounding box center [356, 171] width 51 height 21
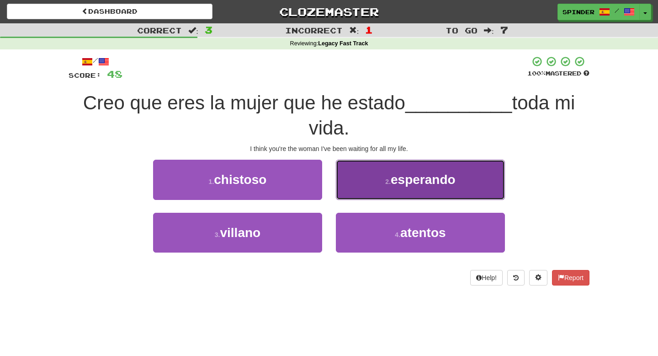
click at [357, 172] on button "2 . esperando" at bounding box center [420, 179] width 169 height 40
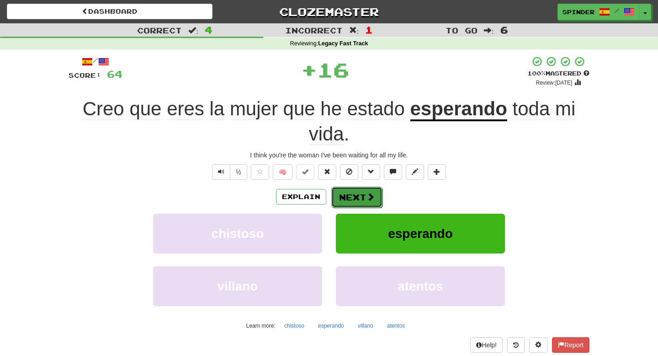
click at [355, 191] on button "Next" at bounding box center [356, 196] width 51 height 21
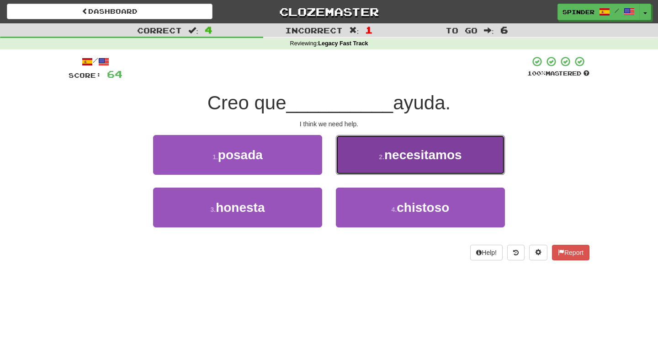
click at [359, 173] on button "2 . necesitamos" at bounding box center [420, 155] width 169 height 40
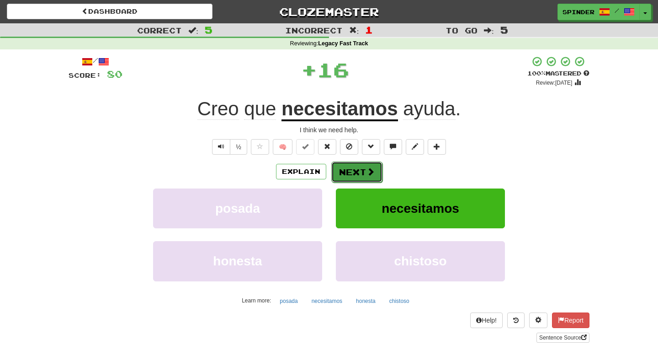
click at [359, 178] on button "Next" at bounding box center [356, 171] width 51 height 21
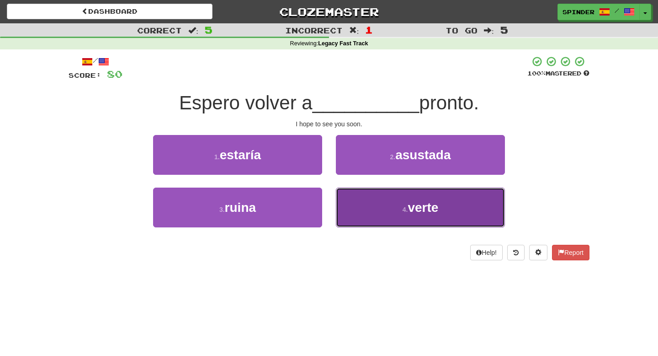
click at [361, 195] on button "4 . verte" at bounding box center [420, 207] width 169 height 40
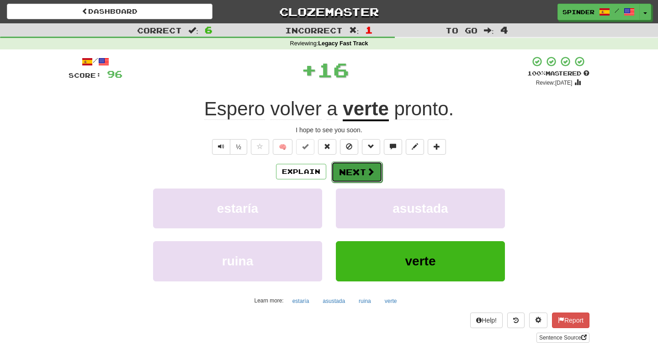
click at [365, 171] on button "Next" at bounding box center [356, 171] width 51 height 21
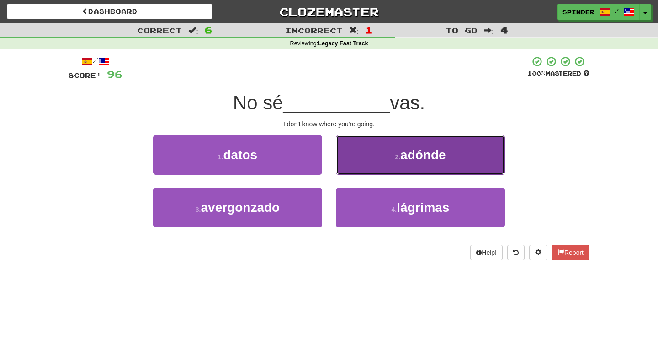
click at [365, 156] on button "2 . adónde" at bounding box center [420, 155] width 169 height 40
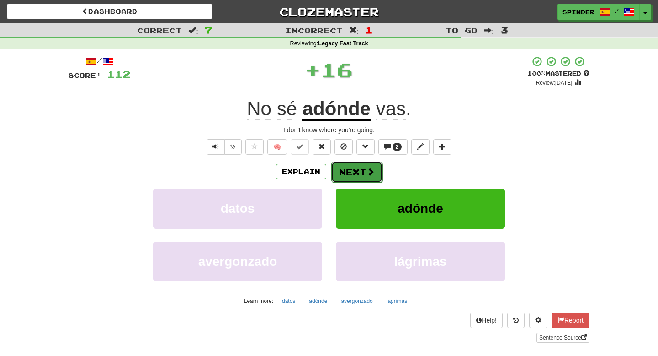
click at [359, 175] on button "Next" at bounding box center [356, 171] width 51 height 21
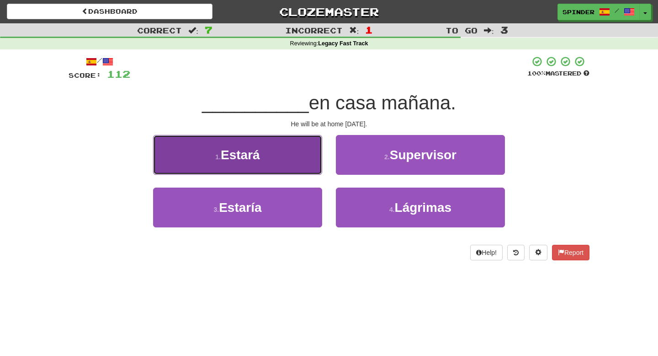
click at [306, 161] on button "1 . Estará" at bounding box center [237, 155] width 169 height 40
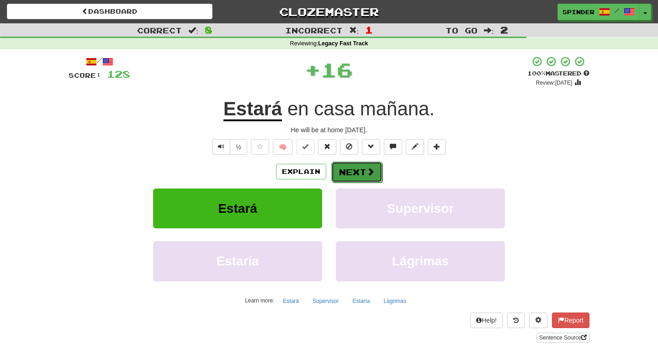
click at [362, 168] on button "Next" at bounding box center [356, 171] width 51 height 21
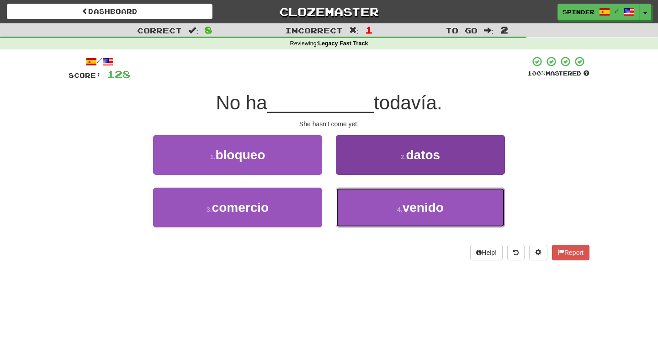
click at [362, 201] on button "4 . venido" at bounding box center [420, 207] width 169 height 40
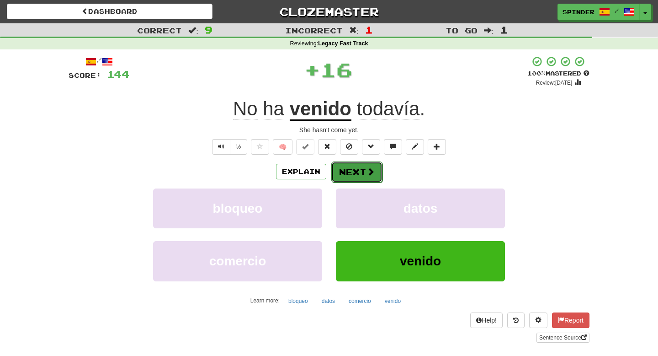
click at [359, 180] on button "Next" at bounding box center [356, 171] width 51 height 21
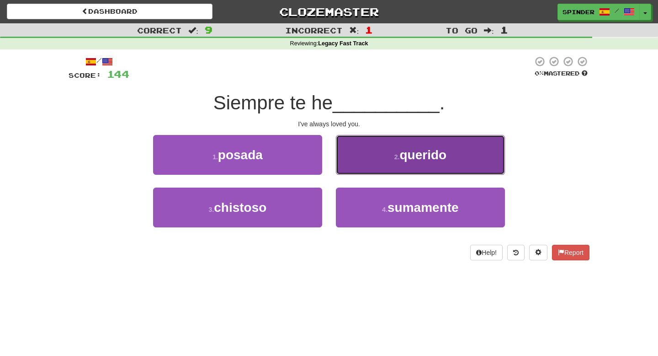
click at [362, 167] on button "2 . querido" at bounding box center [420, 155] width 169 height 40
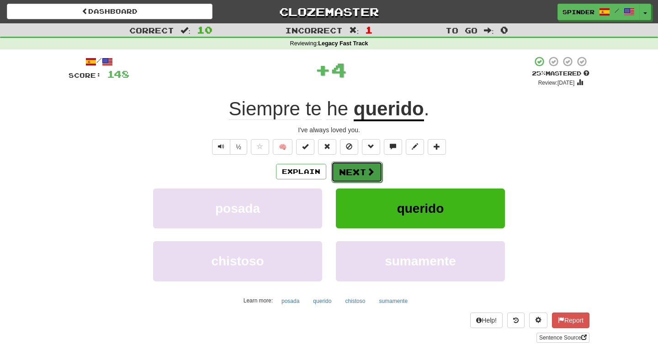
click at [359, 170] on button "Next" at bounding box center [356, 171] width 51 height 21
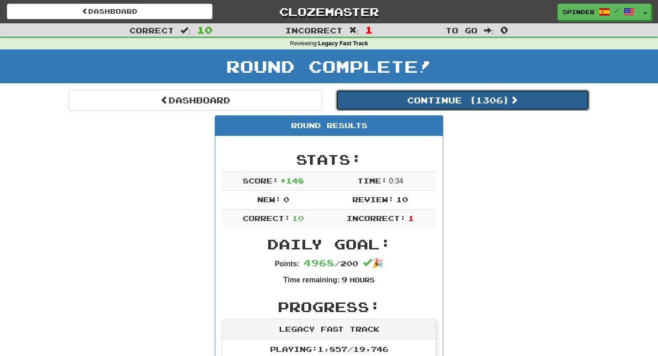
click at [432, 106] on button "Continue ( 1306 )" at bounding box center [463, 100] width 254 height 21
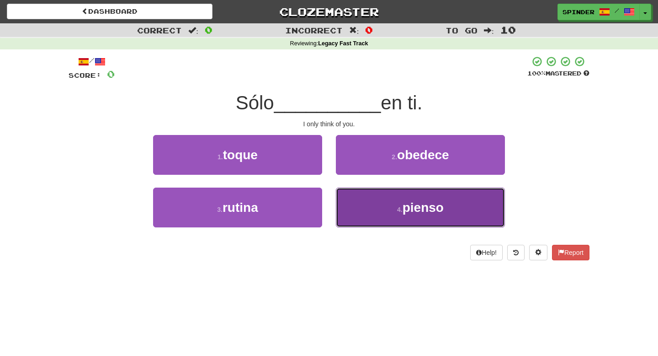
click at [405, 200] on span "pienso" at bounding box center [423, 207] width 41 height 14
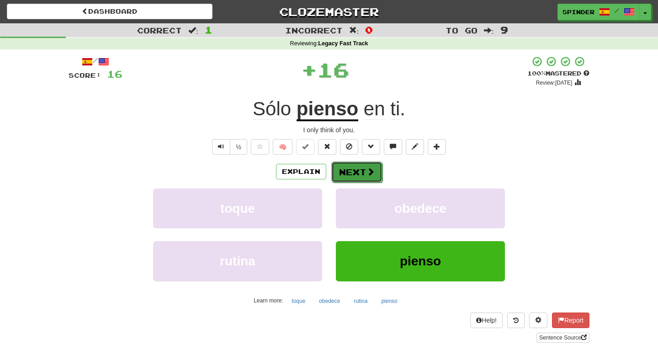
click at [375, 172] on button "Next" at bounding box center [356, 171] width 51 height 21
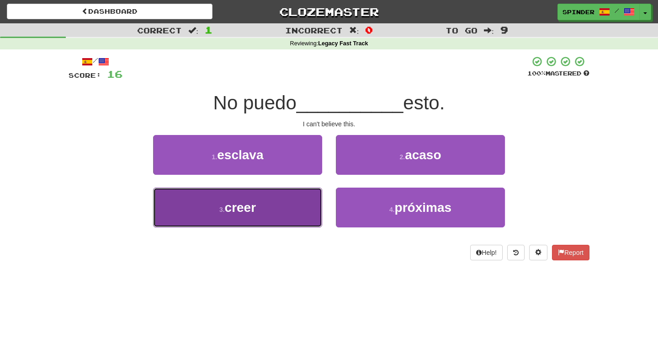
click at [300, 202] on button "3 . creer" at bounding box center [237, 207] width 169 height 40
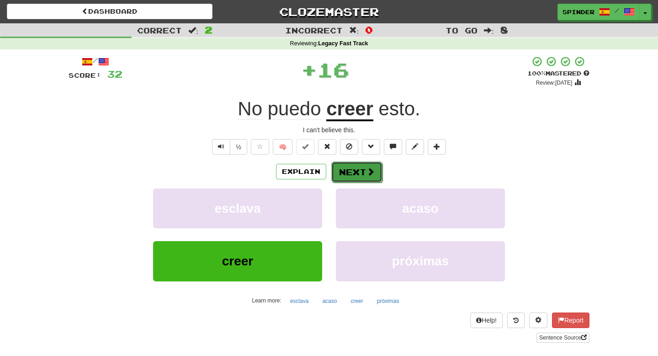
click at [358, 170] on button "Next" at bounding box center [356, 171] width 51 height 21
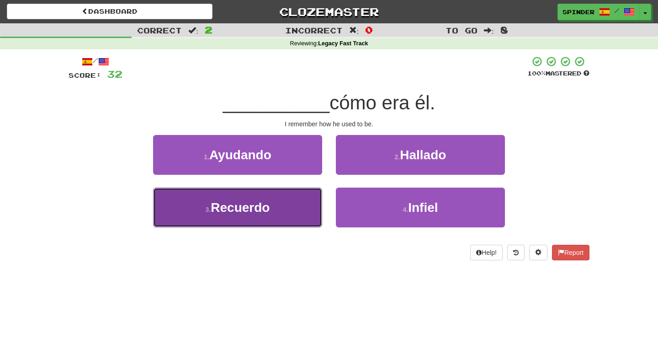
click at [298, 202] on button "3 . Recuerdo" at bounding box center [237, 207] width 169 height 40
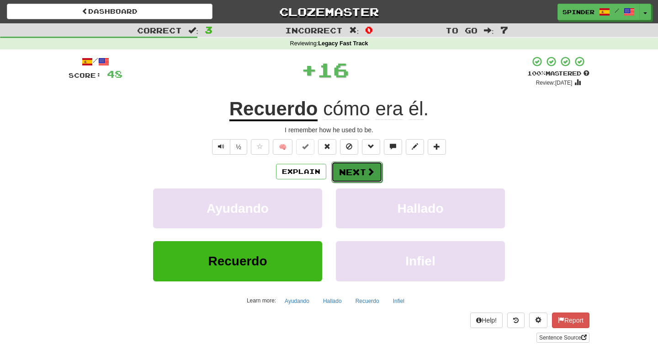
click at [357, 167] on button "Next" at bounding box center [356, 171] width 51 height 21
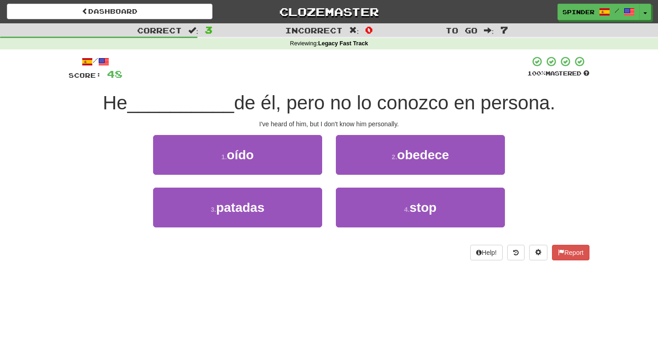
click at [325, 161] on div "1 . oído" at bounding box center [237, 161] width 183 height 53
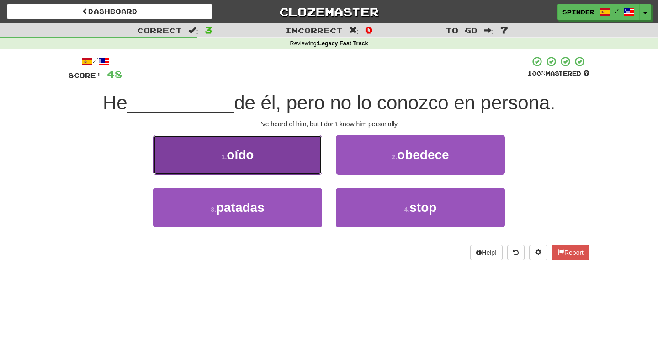
click at [292, 146] on button "1 . oído" at bounding box center [237, 155] width 169 height 40
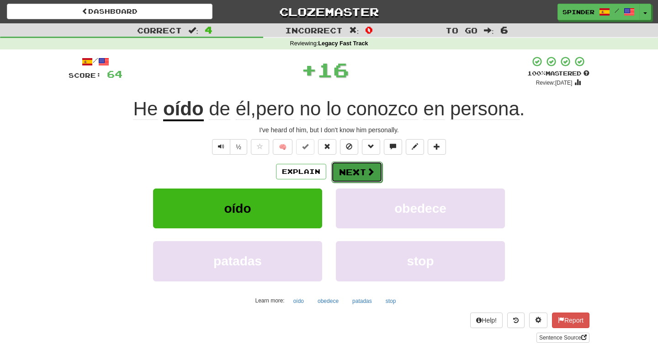
click at [350, 166] on button "Next" at bounding box center [356, 171] width 51 height 21
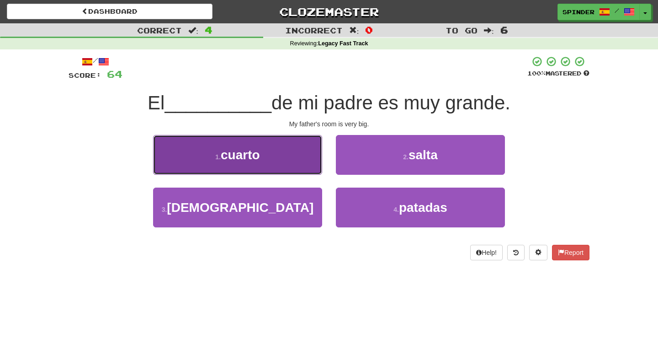
click at [318, 165] on button "1 . cuarto" at bounding box center [237, 155] width 169 height 40
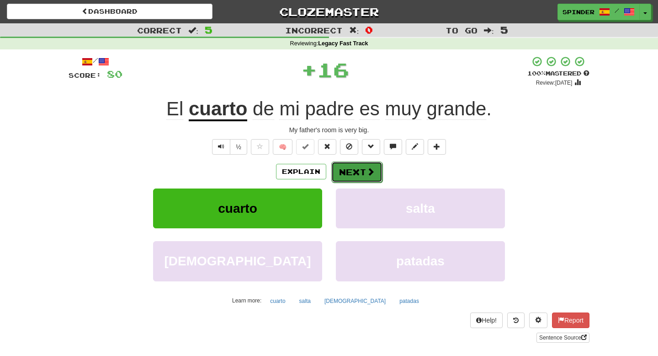
click at [345, 168] on button "Next" at bounding box center [356, 171] width 51 height 21
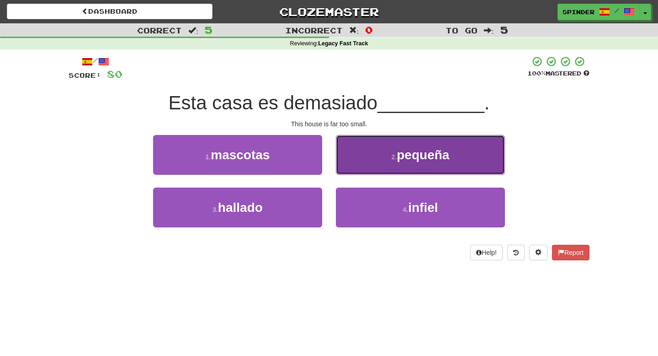
click at [356, 166] on button "2 . pequeña" at bounding box center [420, 155] width 169 height 40
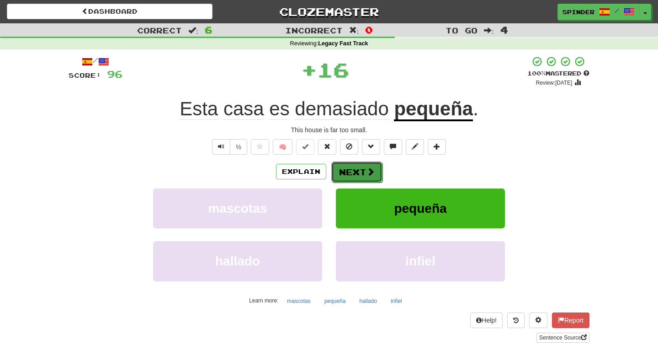
click at [351, 174] on button "Next" at bounding box center [356, 171] width 51 height 21
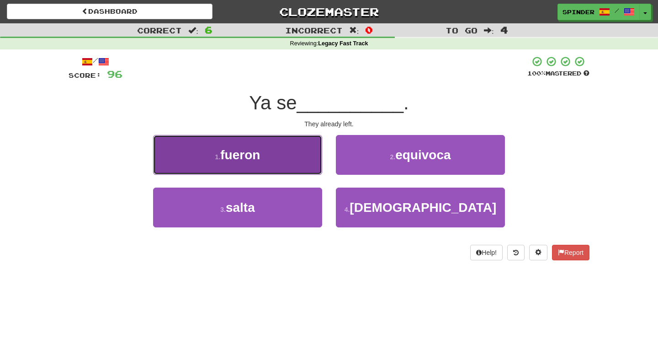
click at [313, 163] on button "1 . fueron" at bounding box center [237, 155] width 169 height 40
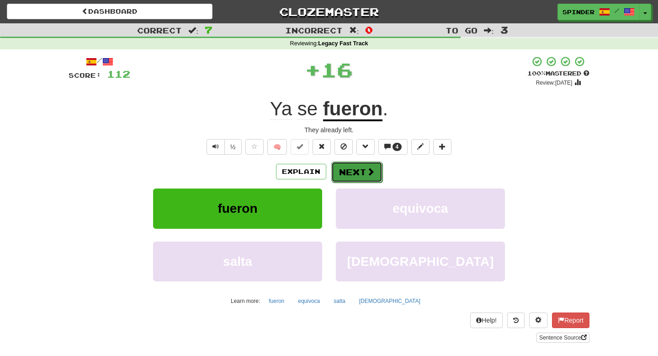
click at [345, 170] on button "Next" at bounding box center [356, 171] width 51 height 21
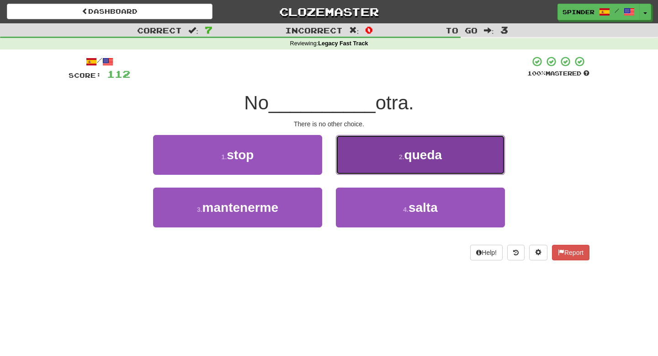
click at [351, 163] on button "2 . queda" at bounding box center [420, 155] width 169 height 40
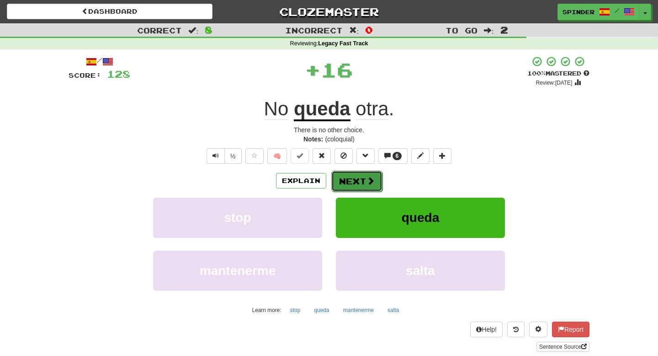
click at [345, 171] on button "Next" at bounding box center [356, 180] width 51 height 21
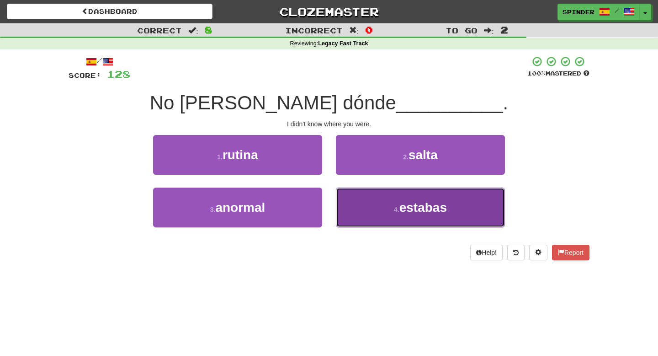
click at [358, 208] on button "4 . estabas" at bounding box center [420, 207] width 169 height 40
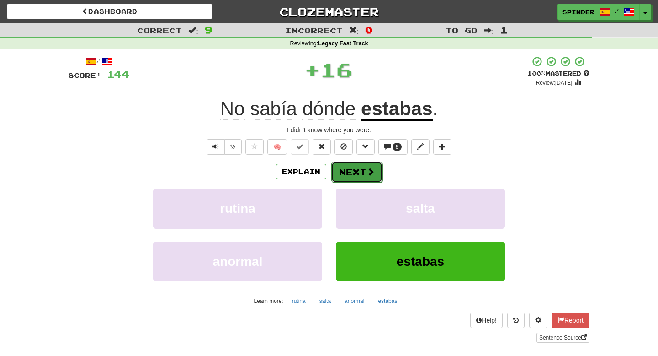
click at [359, 174] on button "Next" at bounding box center [356, 171] width 51 height 21
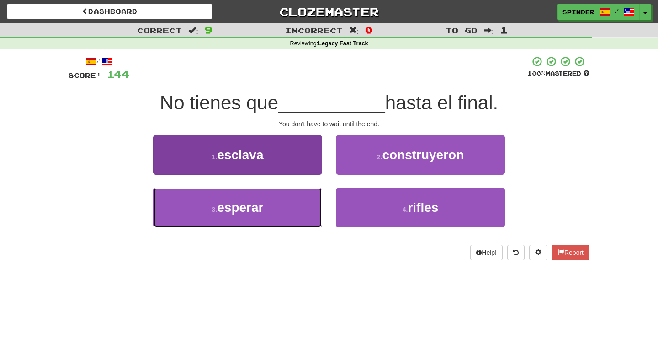
click at [292, 200] on button "3 . esperar" at bounding box center [237, 207] width 169 height 40
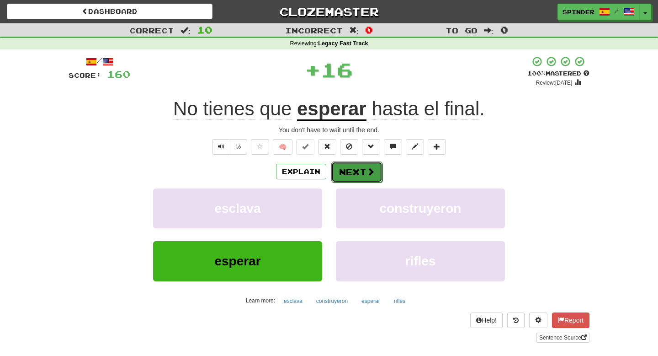
click at [360, 173] on button "Next" at bounding box center [356, 171] width 51 height 21
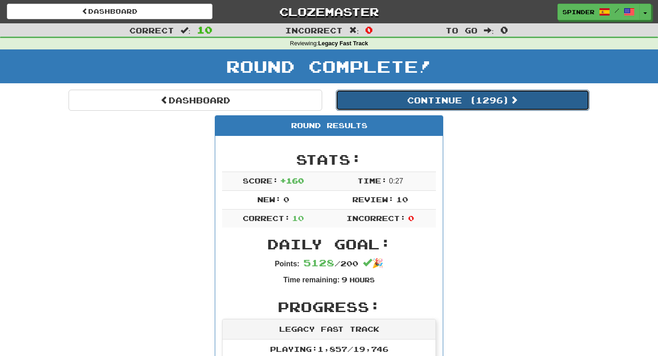
click at [425, 96] on button "Continue ( 1296 )" at bounding box center [463, 100] width 254 height 21
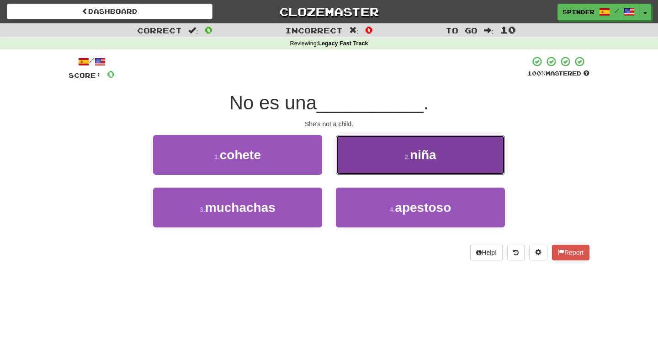
click at [417, 162] on button "2 . niña" at bounding box center [420, 155] width 169 height 40
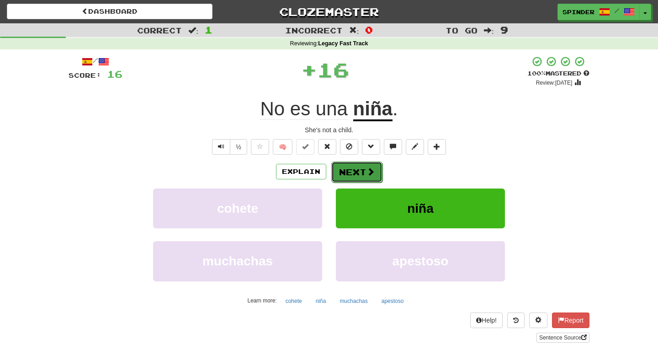
click at [378, 177] on button "Next" at bounding box center [356, 171] width 51 height 21
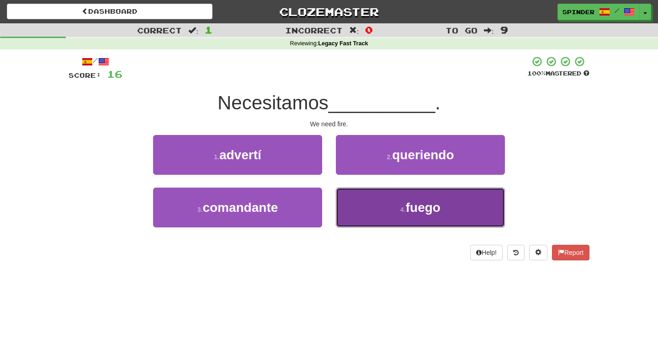
click at [377, 197] on button "4 . fuego" at bounding box center [420, 207] width 169 height 40
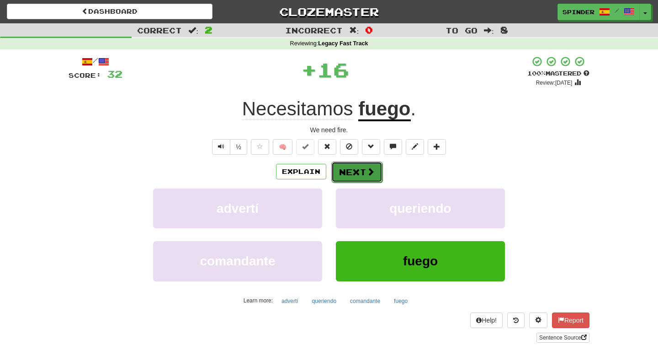
click at [369, 178] on button "Next" at bounding box center [356, 171] width 51 height 21
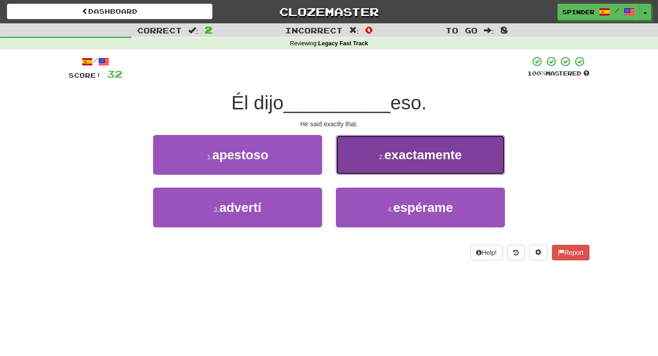
click at [367, 165] on button "2 . exactamente" at bounding box center [420, 155] width 169 height 40
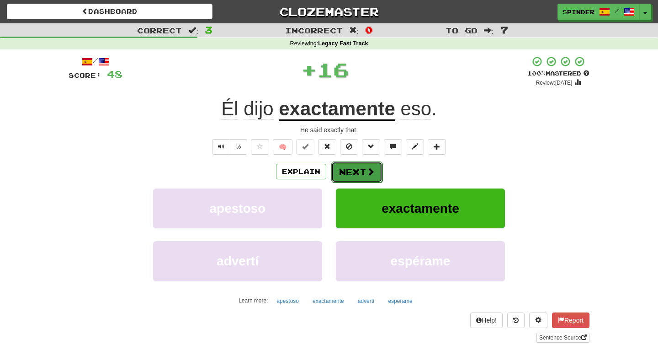
click at [364, 172] on button "Next" at bounding box center [356, 171] width 51 height 21
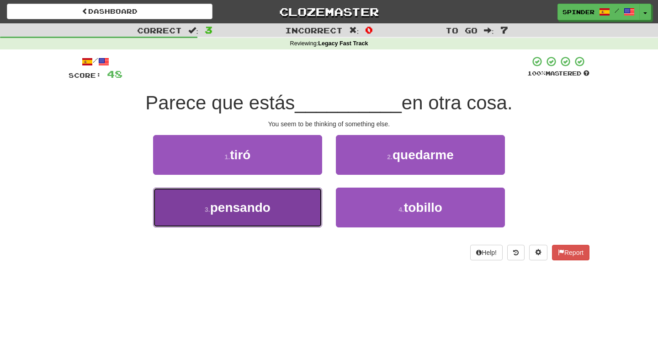
click at [278, 201] on button "3 . pensando" at bounding box center [237, 207] width 169 height 40
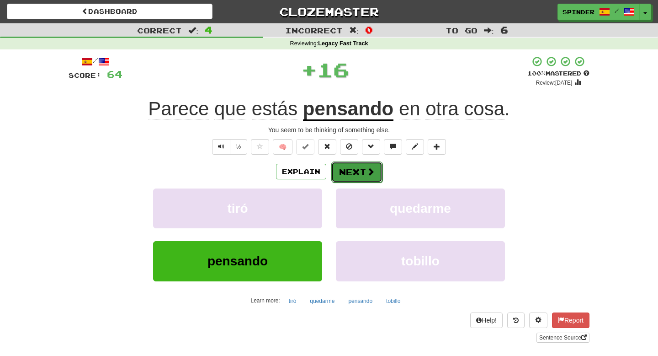
click at [342, 169] on button "Next" at bounding box center [356, 171] width 51 height 21
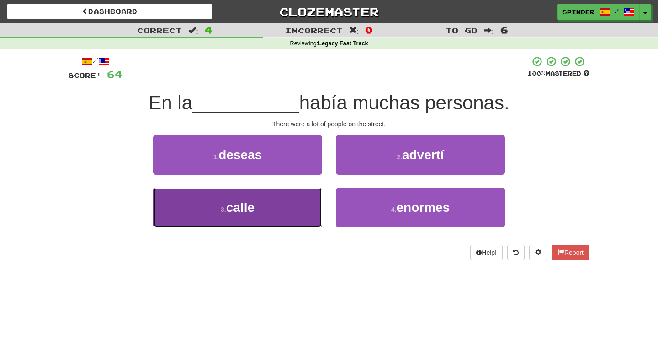
click at [296, 207] on button "3 . calle" at bounding box center [237, 207] width 169 height 40
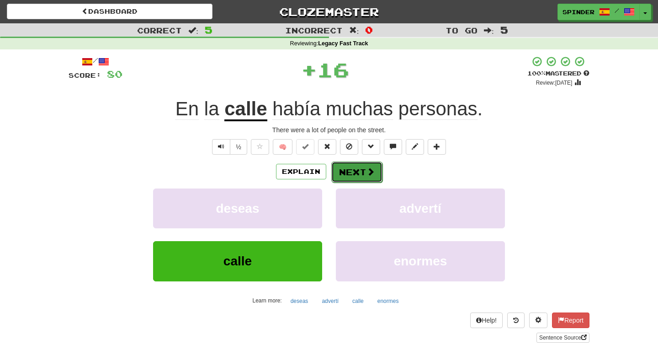
click at [351, 176] on button "Next" at bounding box center [356, 171] width 51 height 21
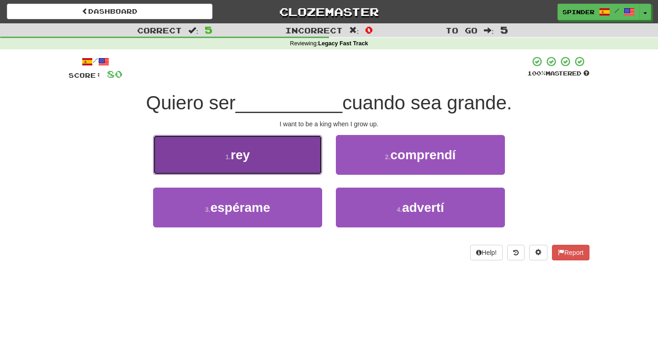
click at [302, 154] on button "1 . rey" at bounding box center [237, 155] width 169 height 40
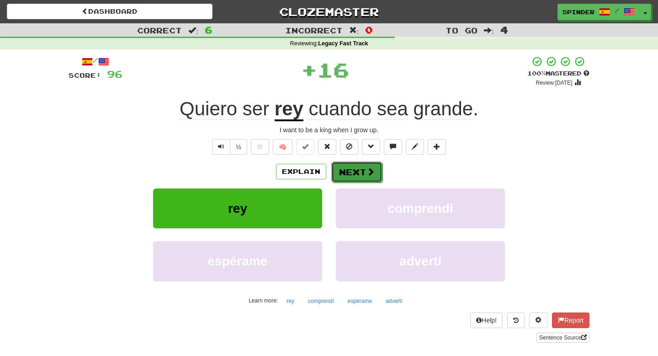
click at [356, 173] on button "Next" at bounding box center [356, 171] width 51 height 21
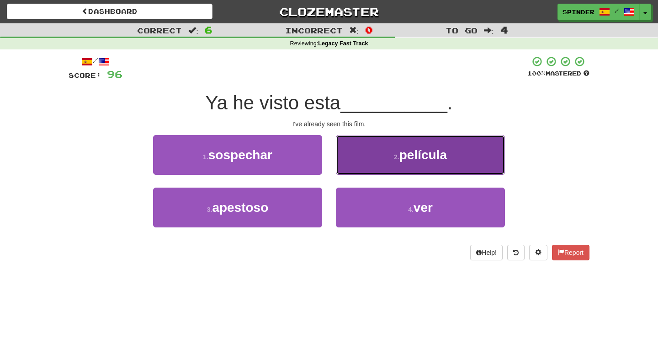
click at [361, 156] on button "2 . película" at bounding box center [420, 155] width 169 height 40
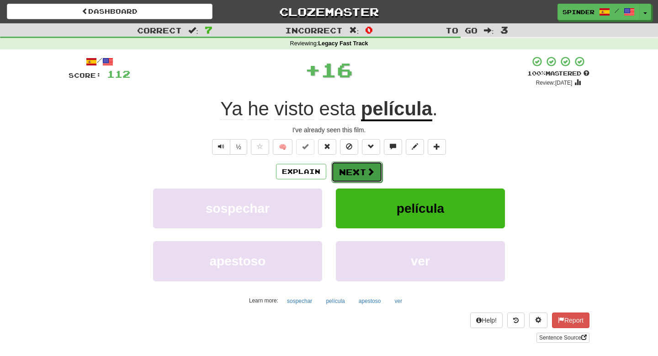
click at [355, 167] on button "Next" at bounding box center [356, 171] width 51 height 21
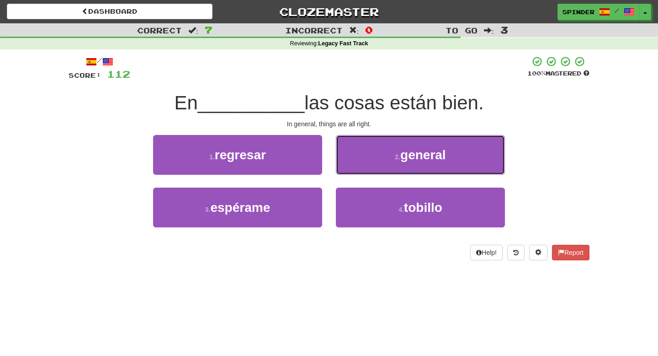
click at [355, 167] on button "2 . general" at bounding box center [420, 155] width 169 height 40
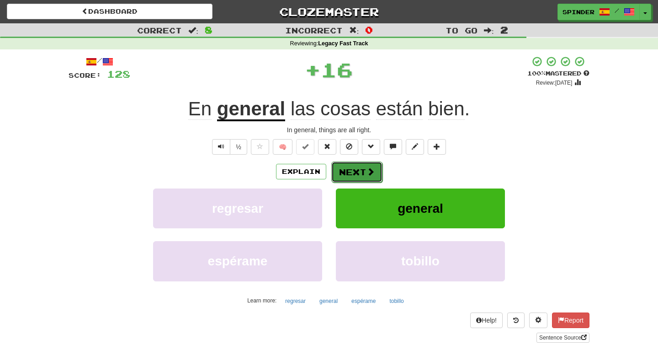
click at [354, 169] on button "Next" at bounding box center [356, 171] width 51 height 21
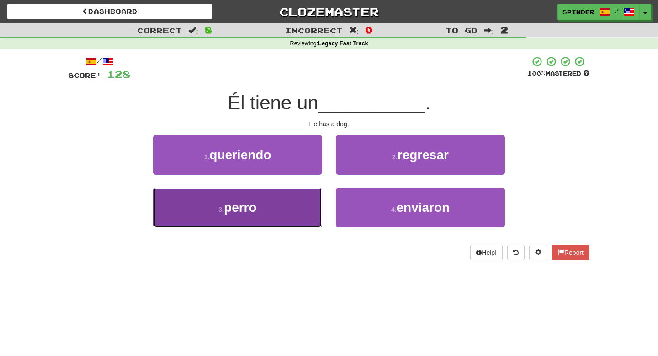
click at [291, 208] on button "3 . perro" at bounding box center [237, 207] width 169 height 40
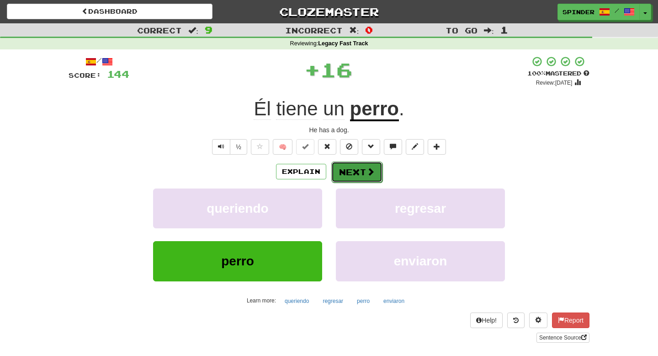
click at [345, 173] on button "Next" at bounding box center [356, 171] width 51 height 21
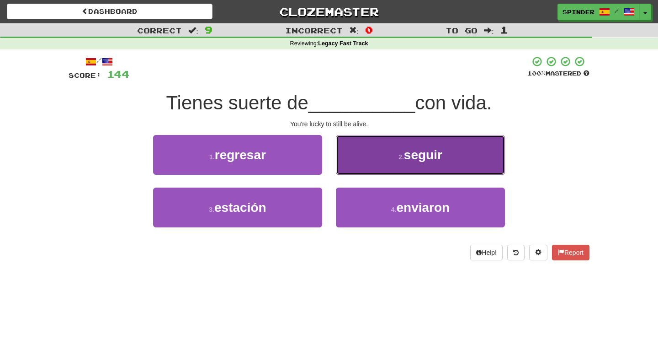
click at [351, 166] on button "2 . seguir" at bounding box center [420, 155] width 169 height 40
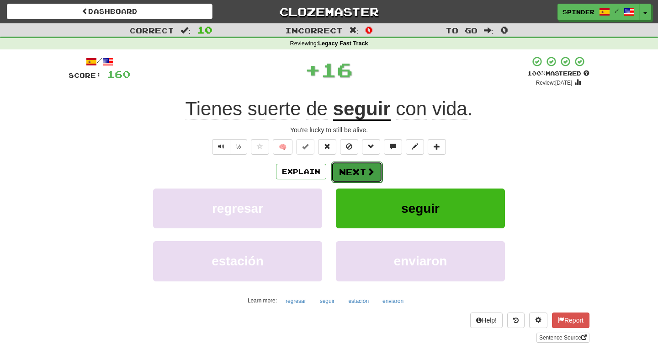
click at [349, 171] on button "Next" at bounding box center [356, 171] width 51 height 21
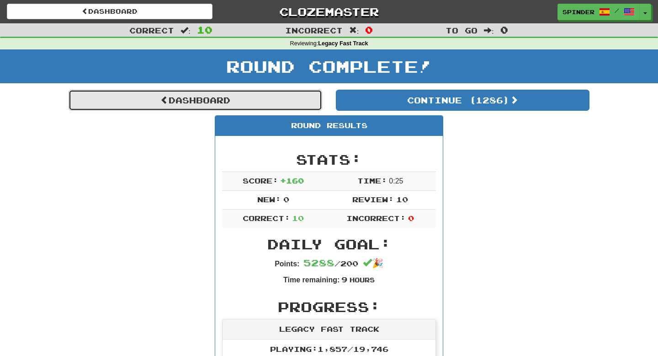
click at [277, 105] on link "Dashboard" at bounding box center [196, 100] width 254 height 21
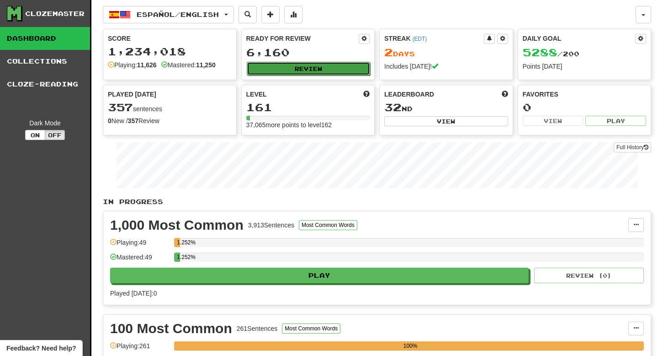
click at [281, 65] on button "Review" at bounding box center [309, 69] width 124 height 14
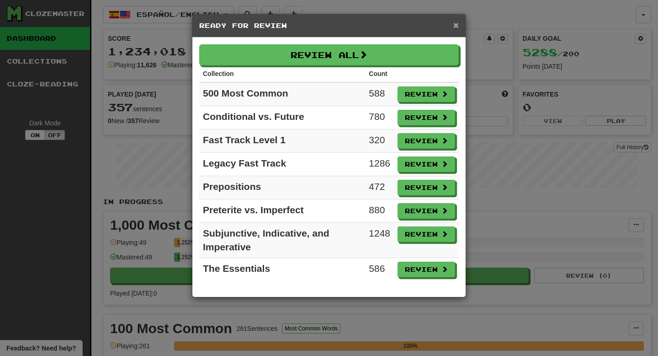
click at [457, 27] on span "×" at bounding box center [455, 25] width 5 height 11
